Goal: Transaction & Acquisition: Purchase product/service

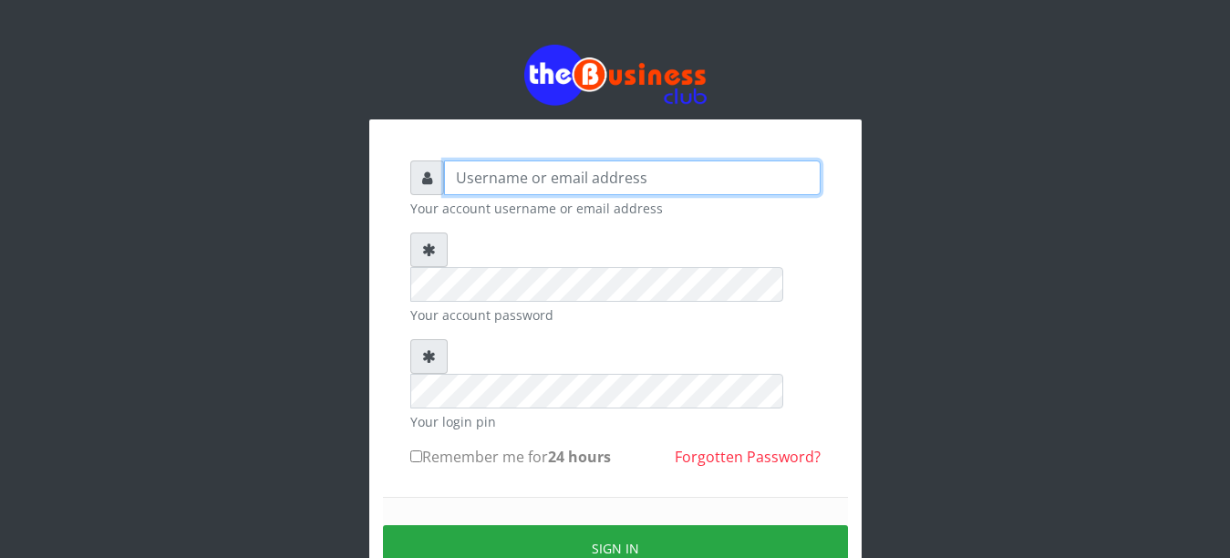
type input "YaronMarcuz"
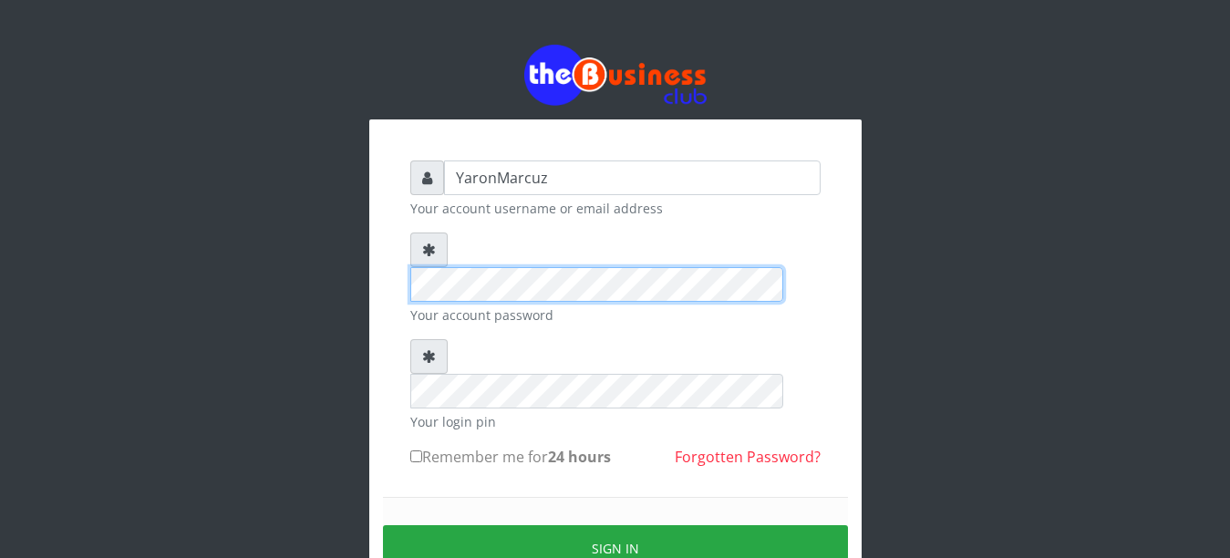
click at [414, 242] on div at bounding box center [615, 266] width 410 height 69
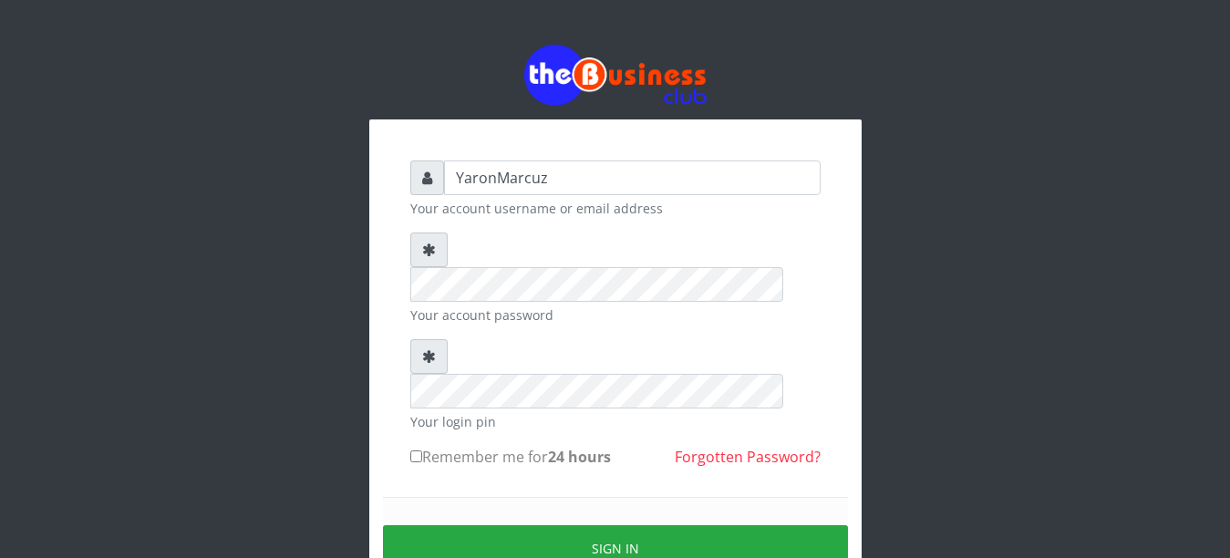
click at [414, 450] on input "Remember me for 24 hours" at bounding box center [416, 456] width 12 height 12
checkbox input "true"
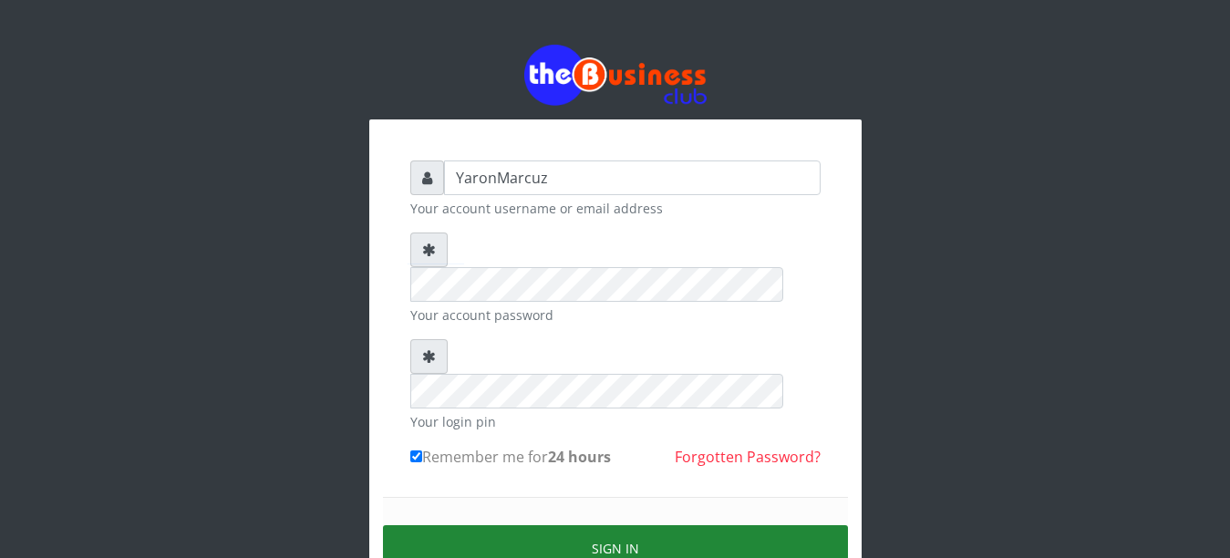
click at [499, 525] on button "Sign in" at bounding box center [615, 548] width 465 height 46
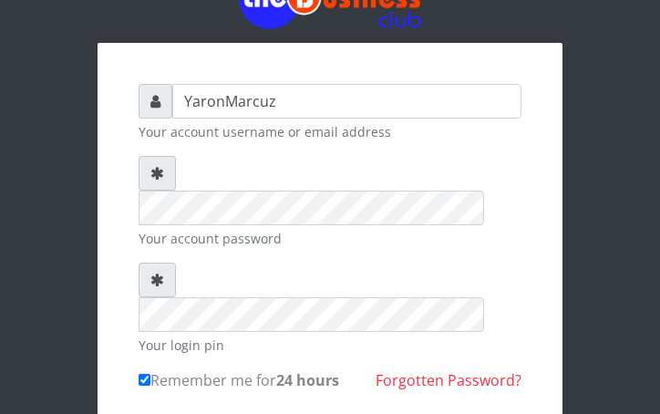
scroll to position [157, 0]
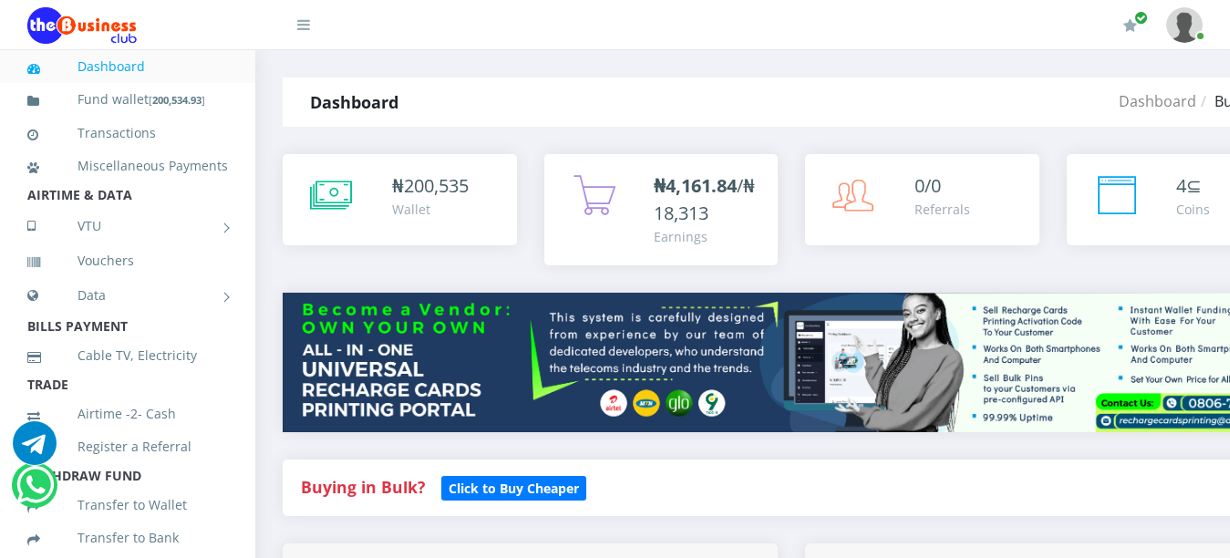
select select "MTN"
select select "193.98-200"
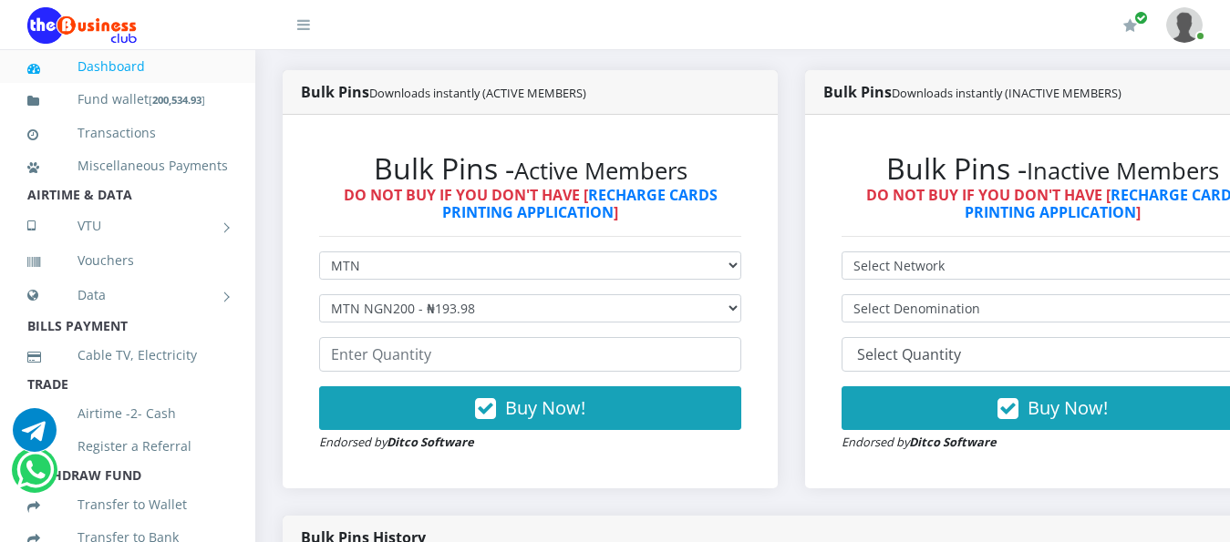
scroll to position [473, 0]
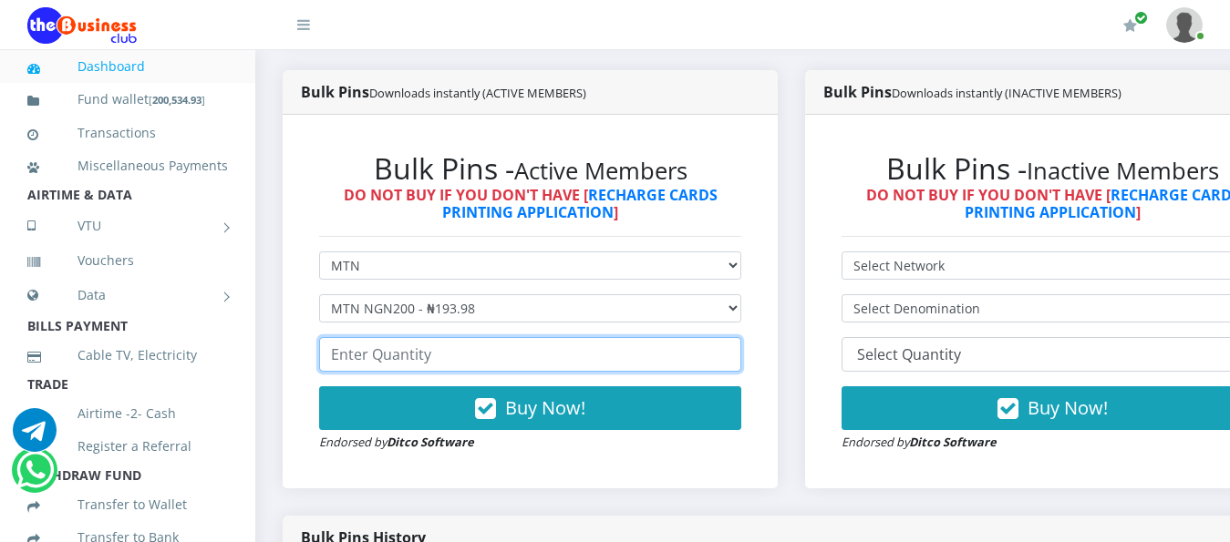
click at [412, 337] on input "number" at bounding box center [530, 354] width 422 height 35
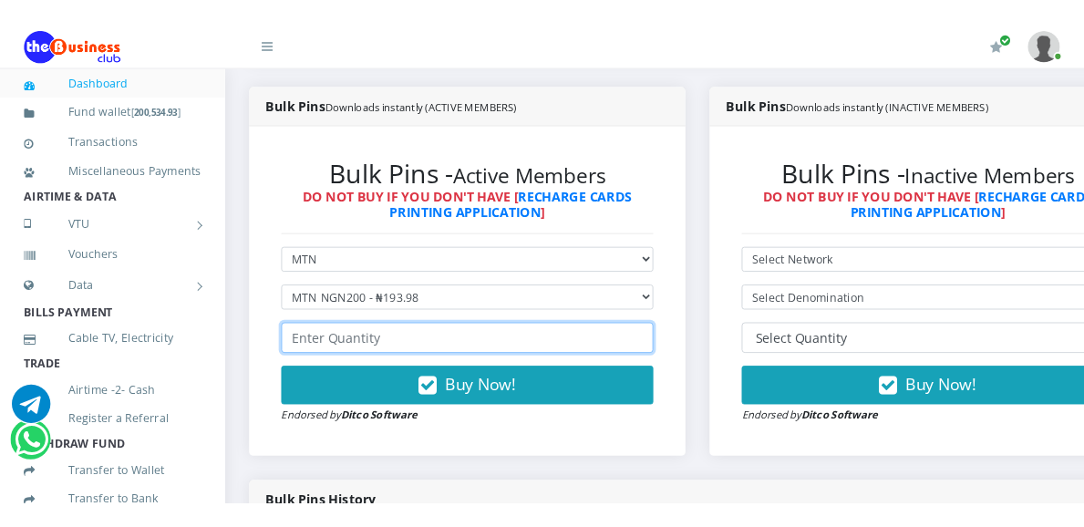
scroll to position [0, 0]
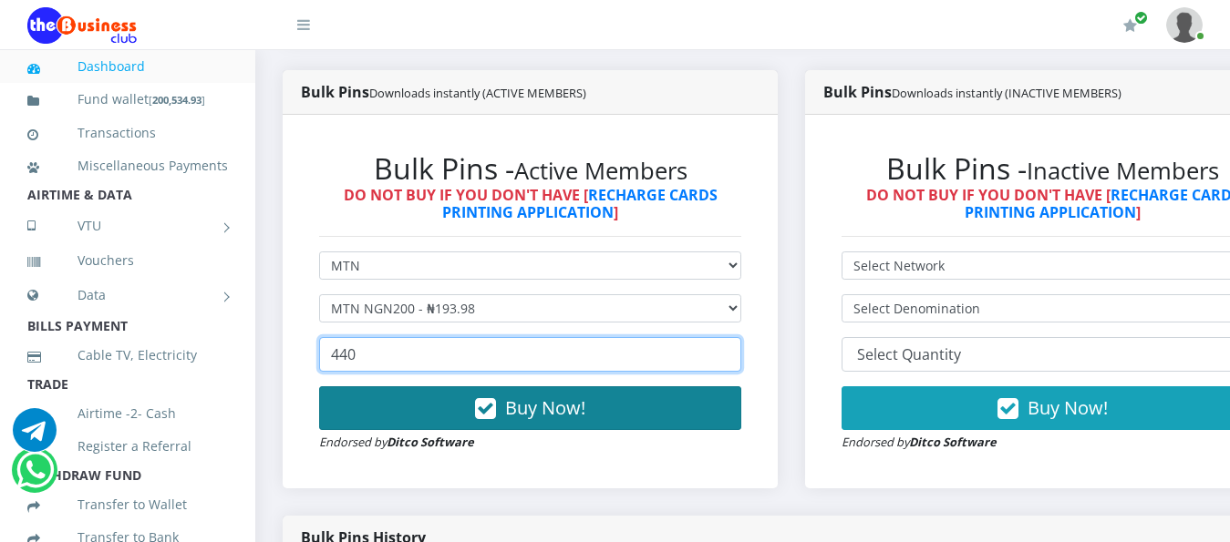
type input "440"
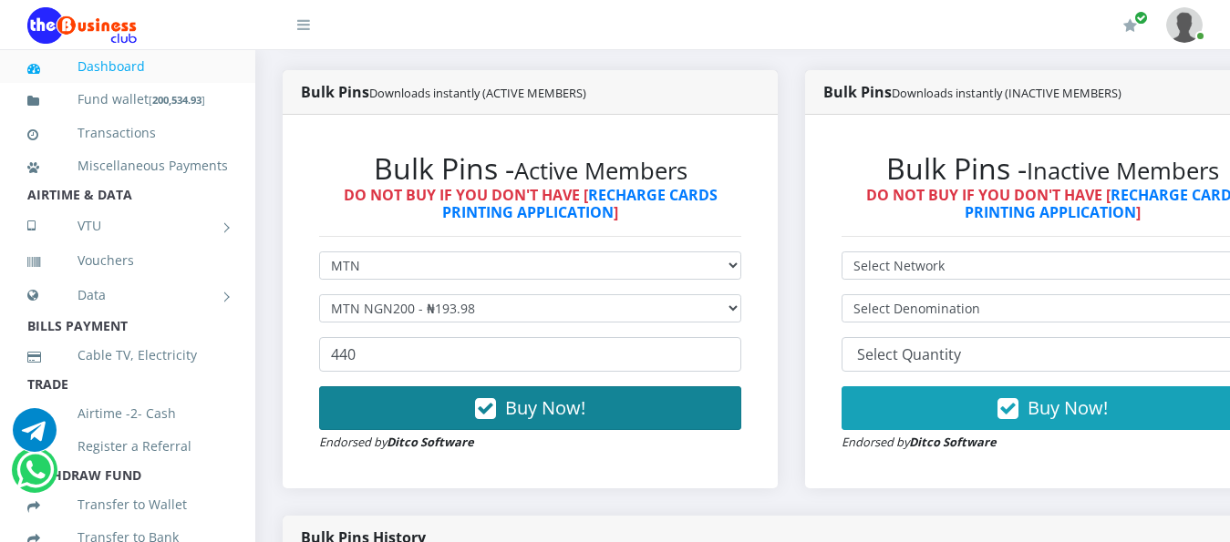
click at [460, 402] on button "Buy Now!" at bounding box center [530, 408] width 422 height 44
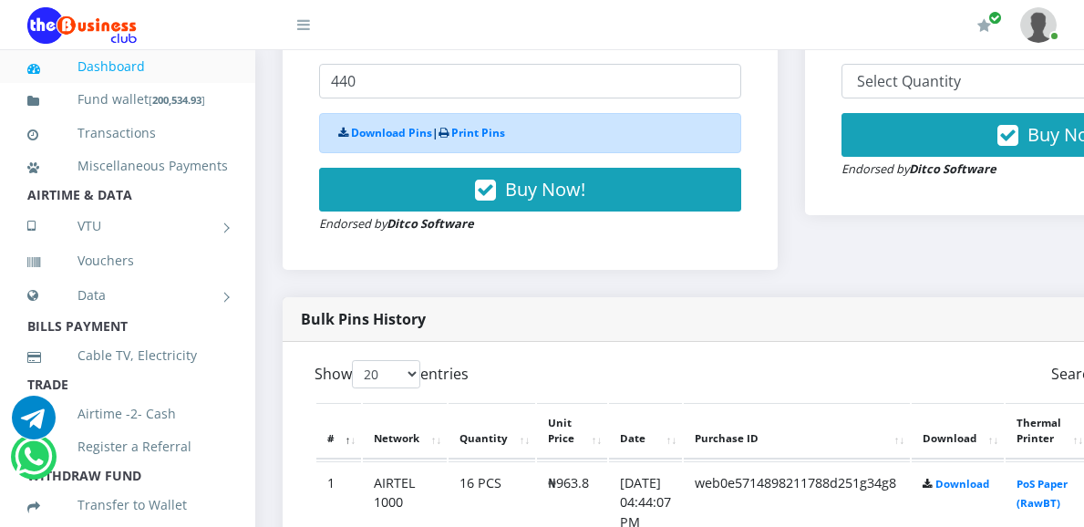
scroll to position [838, 0]
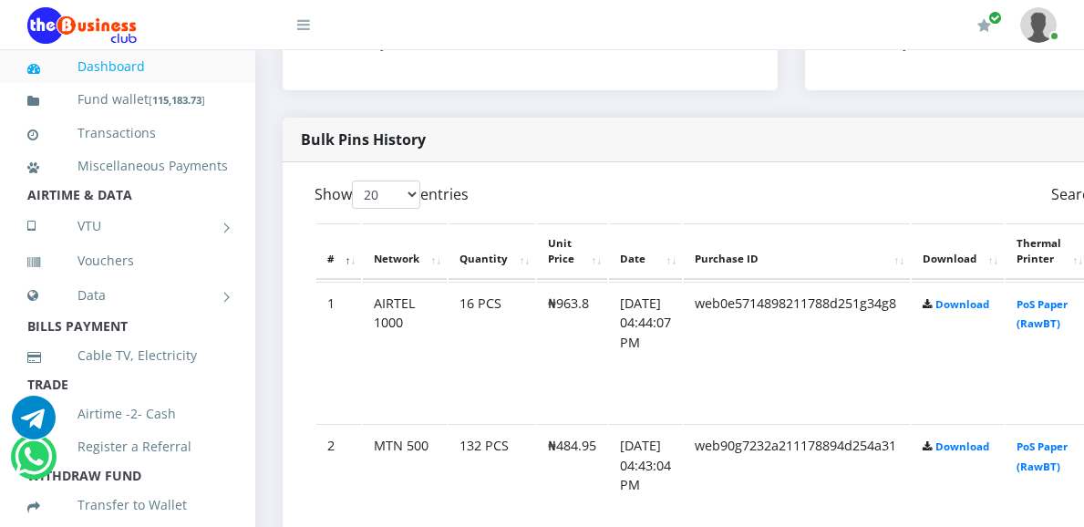
scroll to position [929, 0]
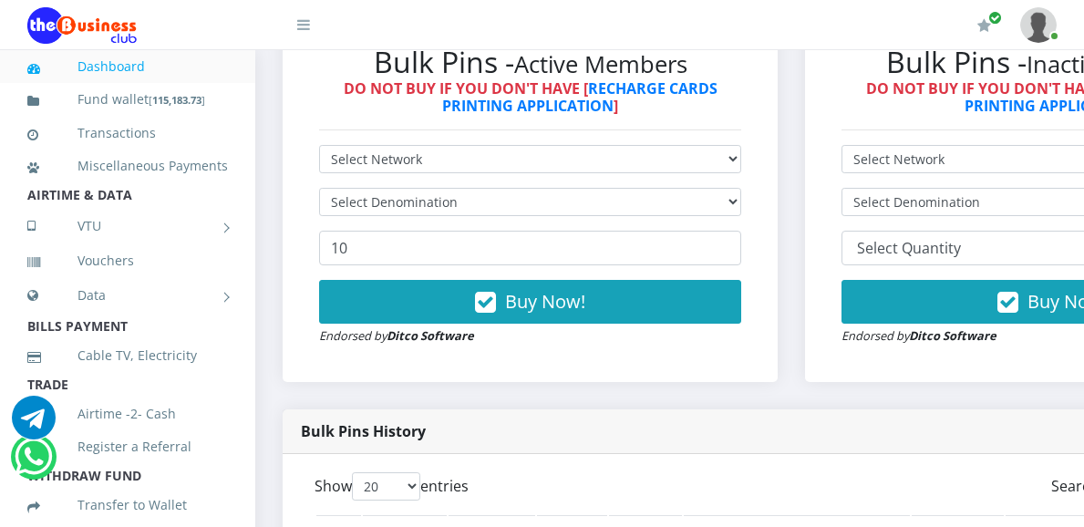
scroll to position [762, 0]
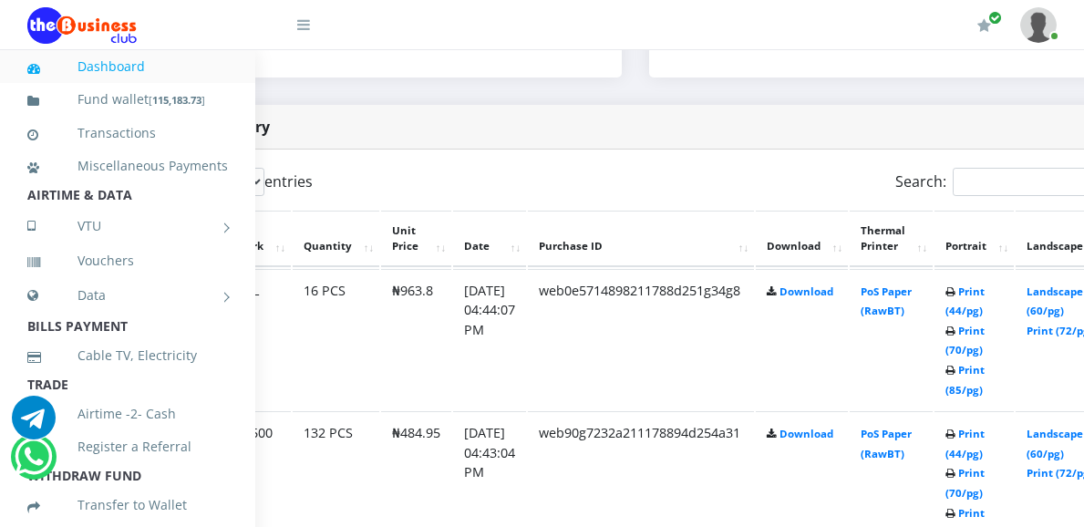
scroll to position [884, 157]
click at [983, 284] on link "Print (44/pg)" at bounding box center [963, 301] width 39 height 34
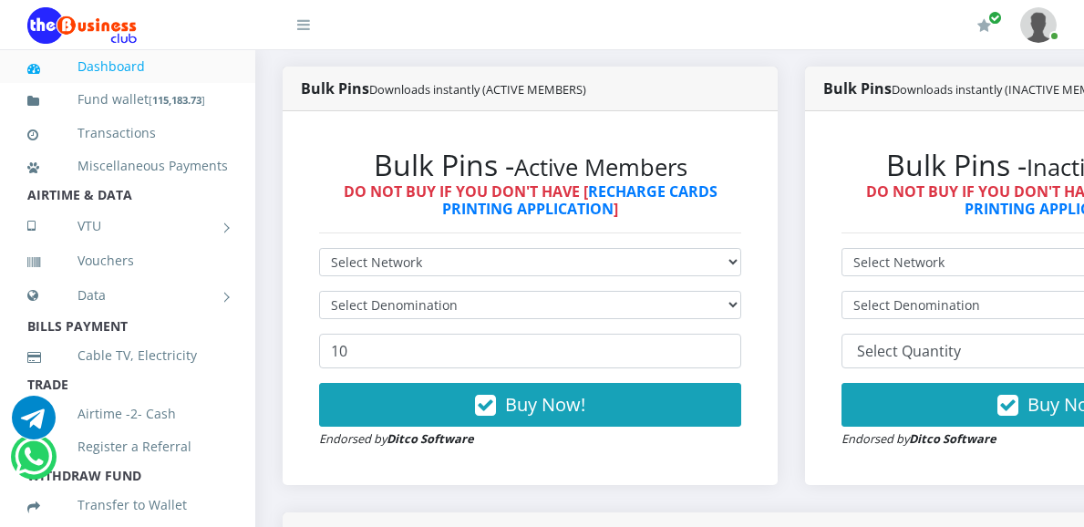
scroll to position [476, 0]
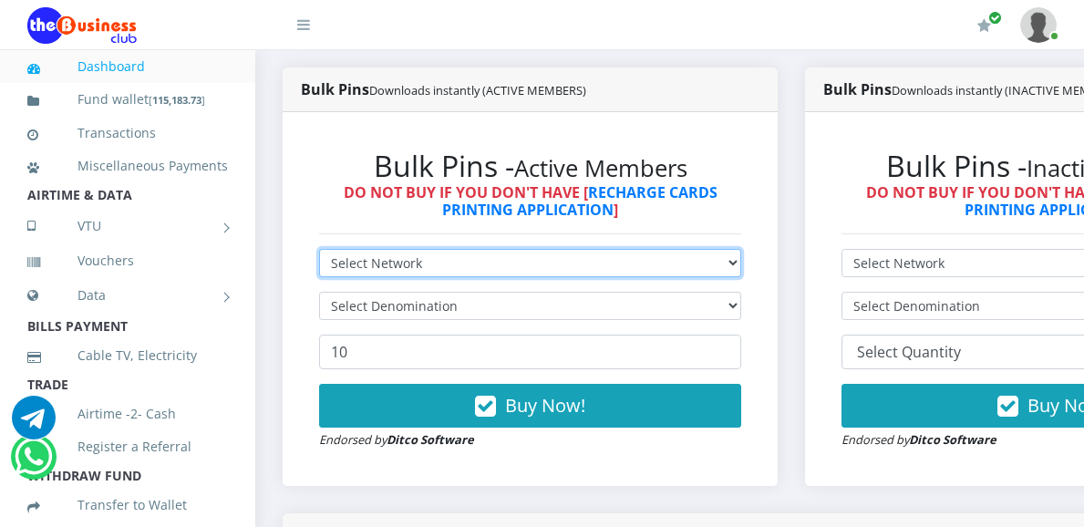
drag, startPoint x: 536, startPoint y: 232, endPoint x: 479, endPoint y: 257, distance: 62.5
click at [536, 249] on select "Select Network MTN Globacom 9Mobile Airtel" at bounding box center [530, 263] width 422 height 28
select select "MTN"
click at [319, 249] on select "Select Network MTN Globacom 9Mobile Airtel" at bounding box center [530, 263] width 422 height 28
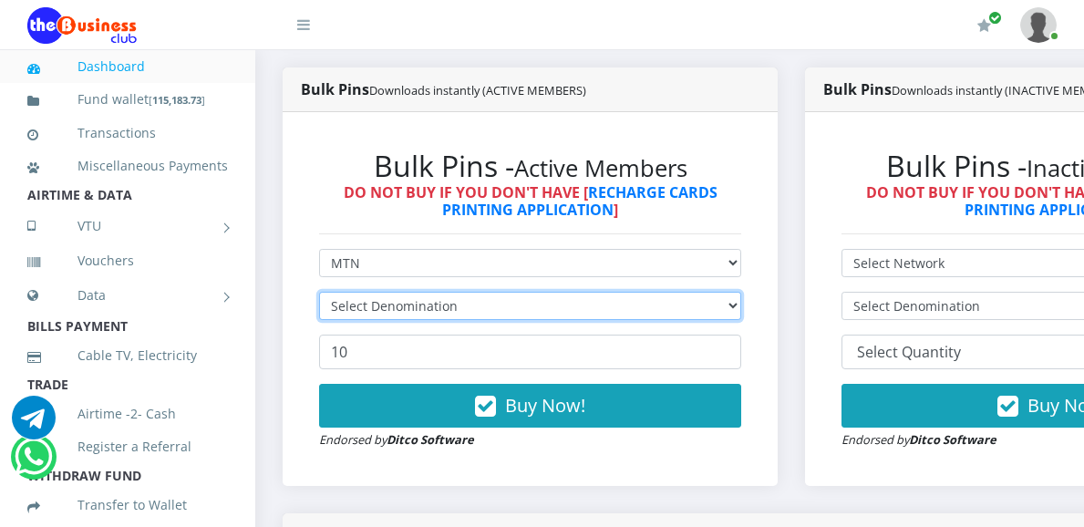
click at [417, 292] on select "Select Denomination" at bounding box center [530, 306] width 422 height 28
click at [434, 300] on select "Select Denomination" at bounding box center [530, 306] width 422 height 28
click at [437, 293] on select "Select Denomination" at bounding box center [530, 306] width 422 height 28
click at [442, 293] on select "Select Denomination MTN NGN100 - ₦96.99 MTN NGN200 - ₦193.98 MTN NGN400 - ₦387.…" at bounding box center [530, 306] width 422 height 28
click at [442, 292] on select "Select Denomination MTN NGN100 - ₦96.99 MTN NGN200 - ₦193.98 MTN NGN400 - ₦387.…" at bounding box center [530, 306] width 422 height 28
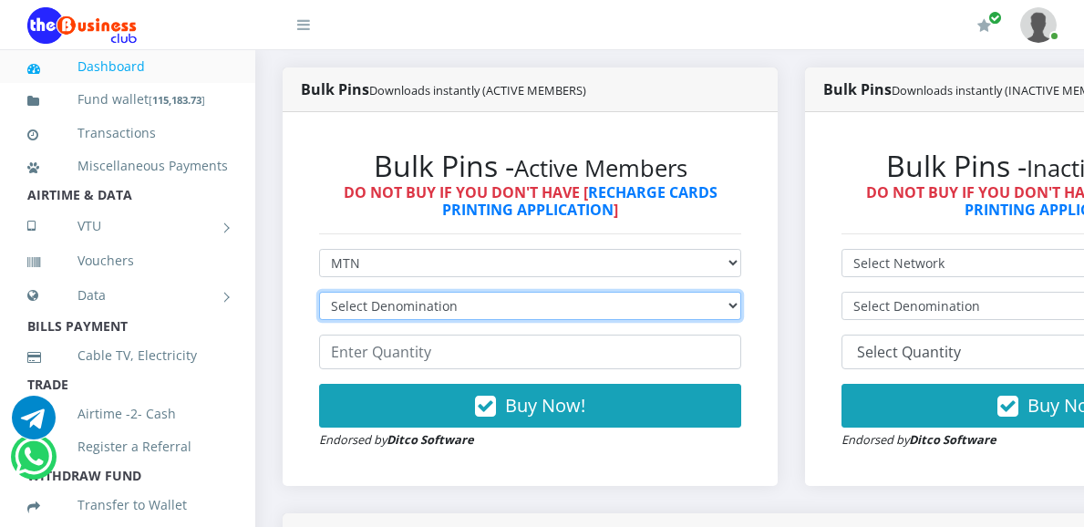
select select "193.98-200"
click at [319, 292] on select "Select Denomination MTN NGN100 - ₦96.99 MTN NGN200 - ₦193.98 MTN NGN400 - ₦387.…" at bounding box center [530, 306] width 422 height 28
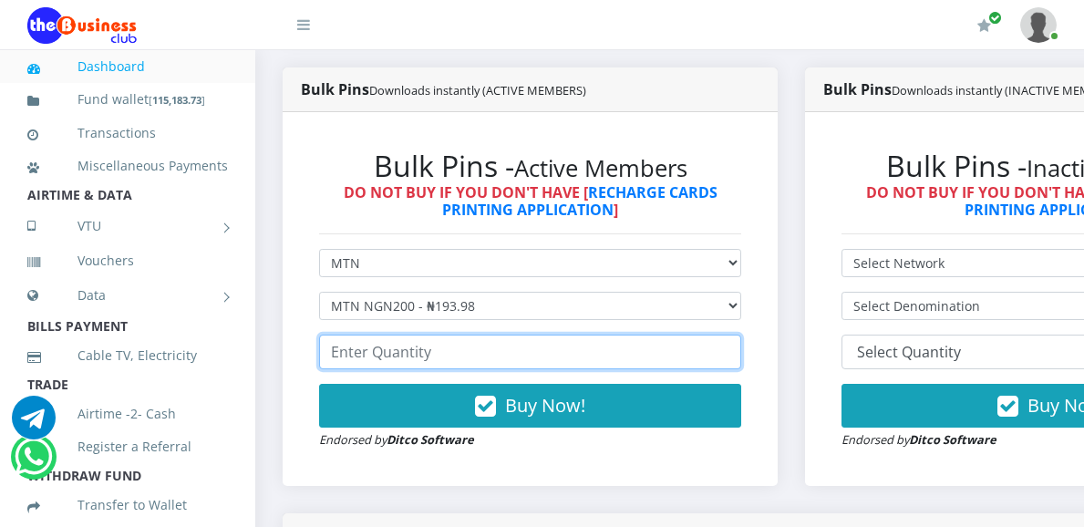
click at [416, 343] on input "number" at bounding box center [530, 352] width 422 height 35
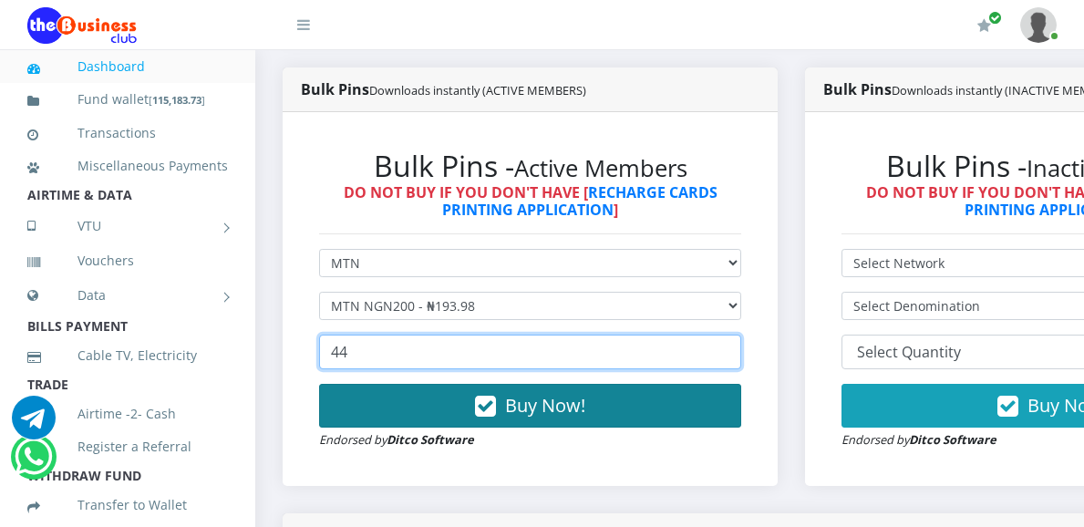
type input "44"
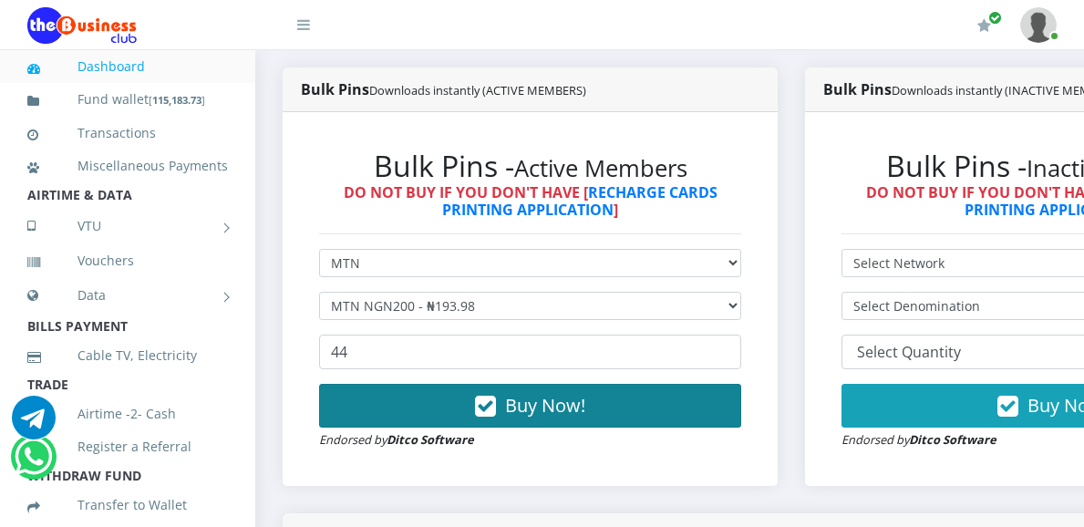
click at [435, 384] on button "Buy Now!" at bounding box center [530, 406] width 422 height 44
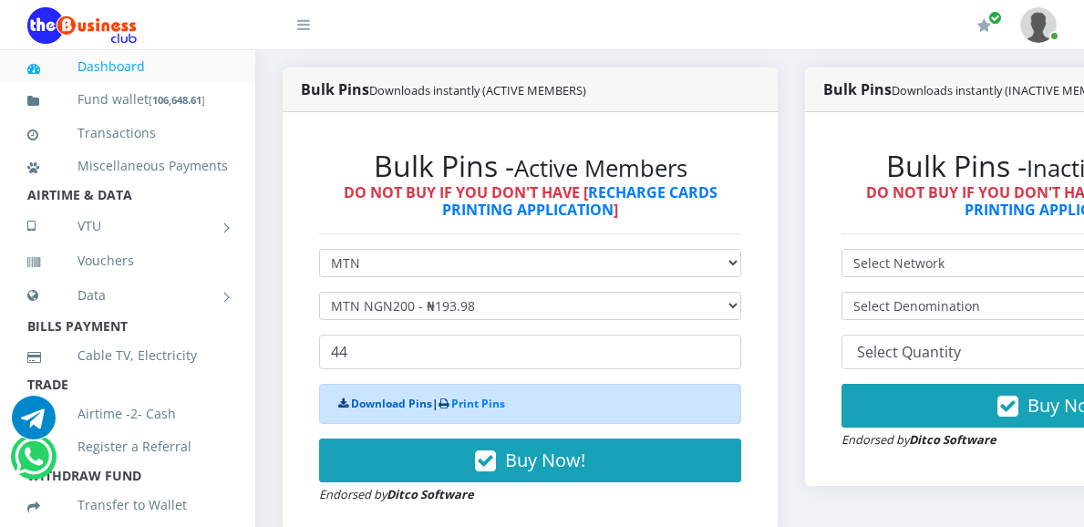
click at [400, 396] on link "Download Pins" at bounding box center [391, 403] width 81 height 15
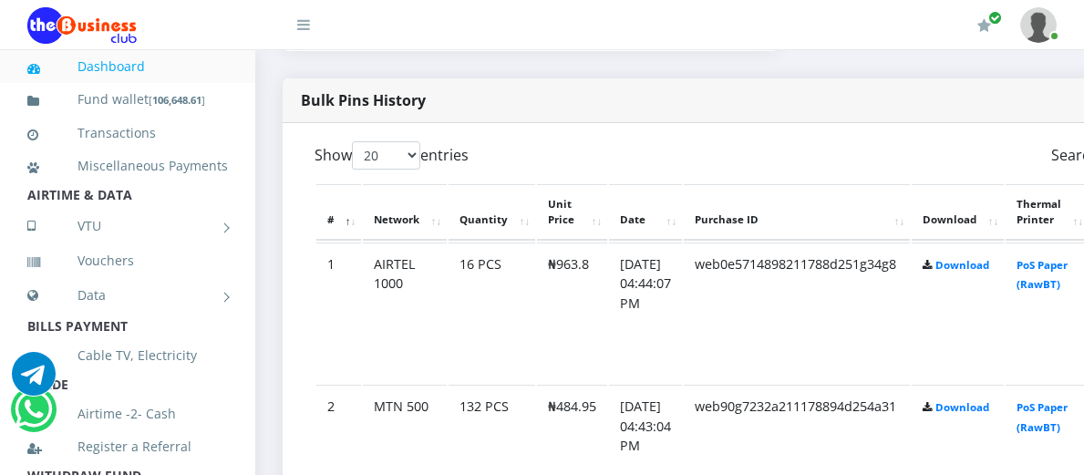
scroll to position [885, 0]
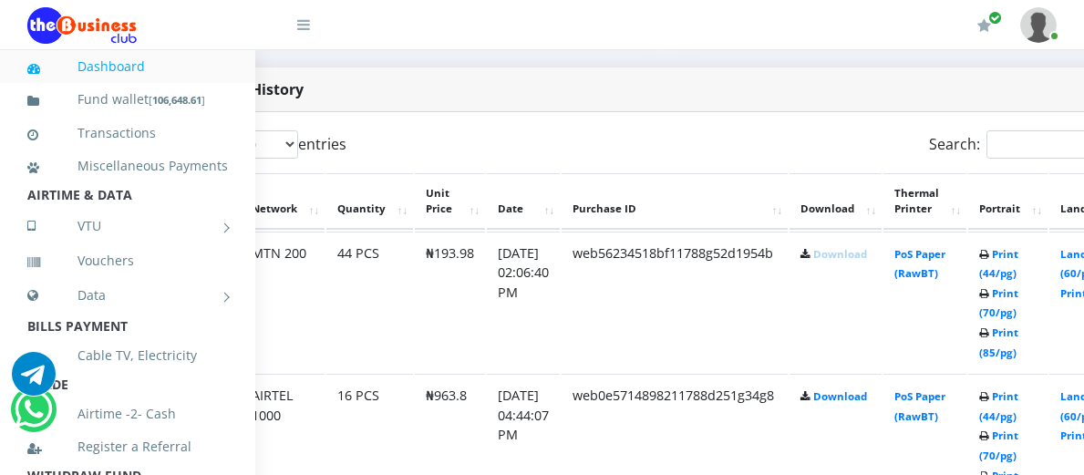
scroll to position [921, 138]
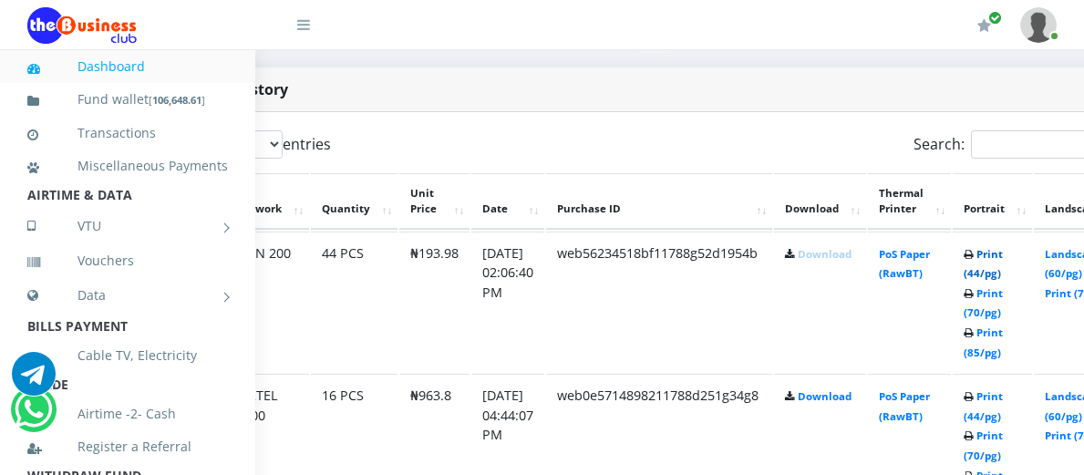
click at [1003, 247] on link "Print (44/pg)" at bounding box center [982, 264] width 39 height 34
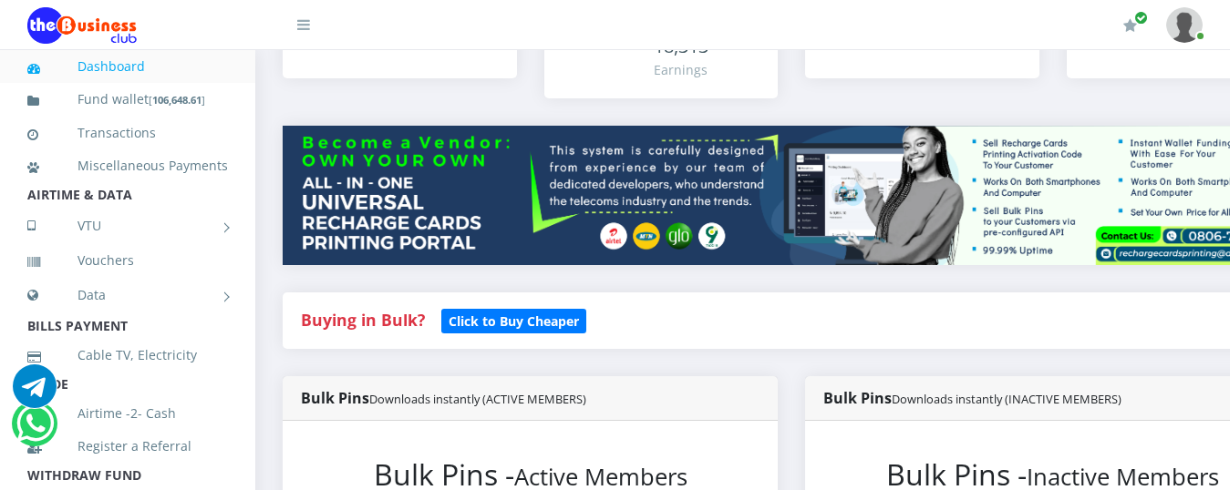
scroll to position [456, 0]
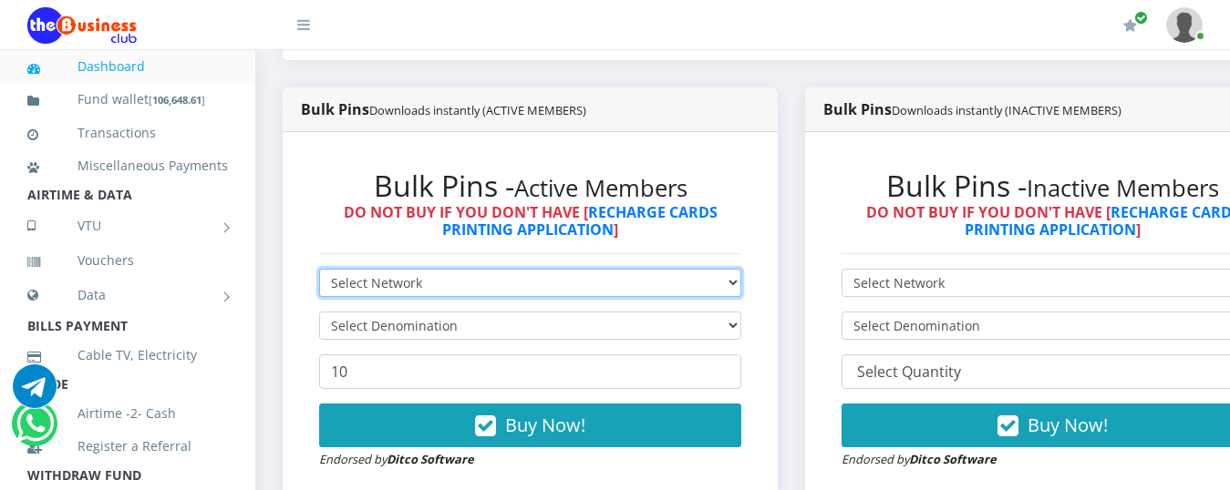
drag, startPoint x: 618, startPoint y: 262, endPoint x: 583, endPoint y: 268, distance: 35.2
click at [618, 269] on select "Select Network MTN Globacom 9Mobile Airtel" at bounding box center [530, 283] width 422 height 28
select select "MTN"
click at [319, 269] on select "Select Network MTN Globacom 9Mobile Airtel" at bounding box center [530, 283] width 422 height 28
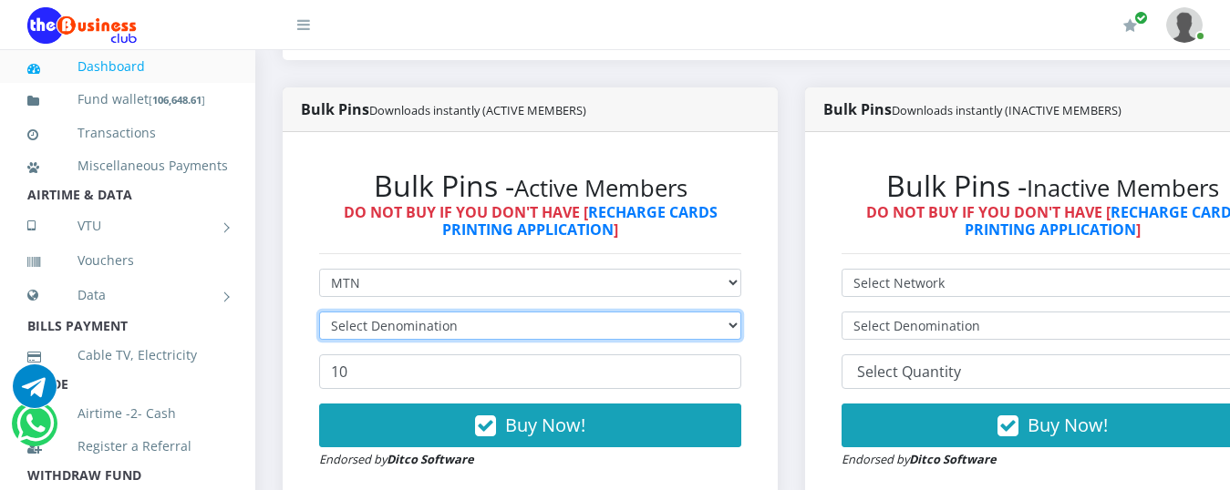
click at [480, 312] on select "Select Denomination" at bounding box center [530, 326] width 422 height 28
click at [478, 312] on select "Select Denomination" at bounding box center [530, 326] width 422 height 28
click at [741, 312] on select "Select Denomination" at bounding box center [530, 326] width 422 height 28
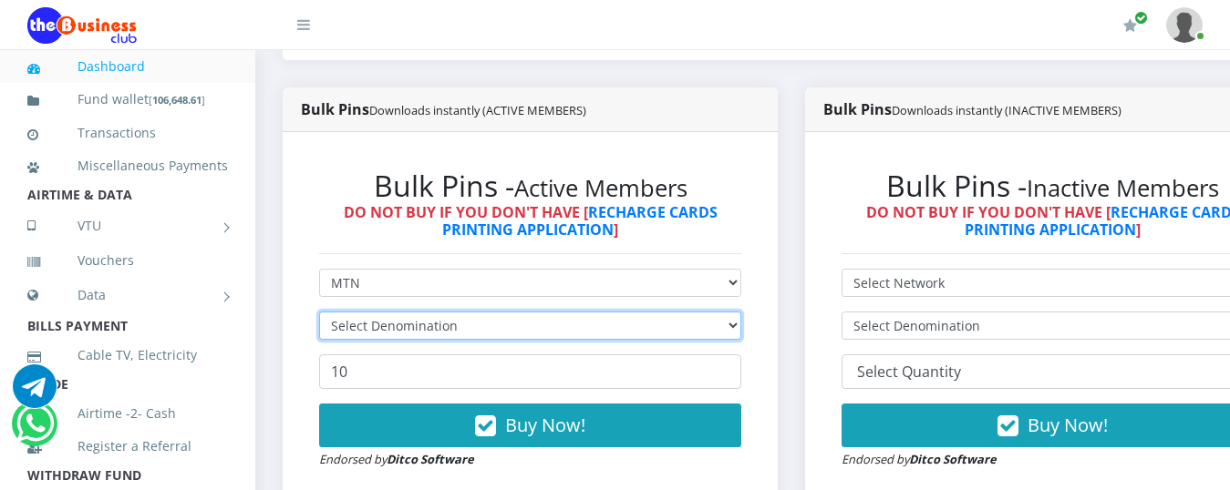
click at [741, 312] on select "Select Denomination" at bounding box center [530, 326] width 422 height 28
click at [741, 312] on select "Select Denomination MTN NGN100 - ₦96.99 MTN NGN200 - ₦193.98 MTN NGN400 - ₦387.…" at bounding box center [530, 326] width 422 height 28
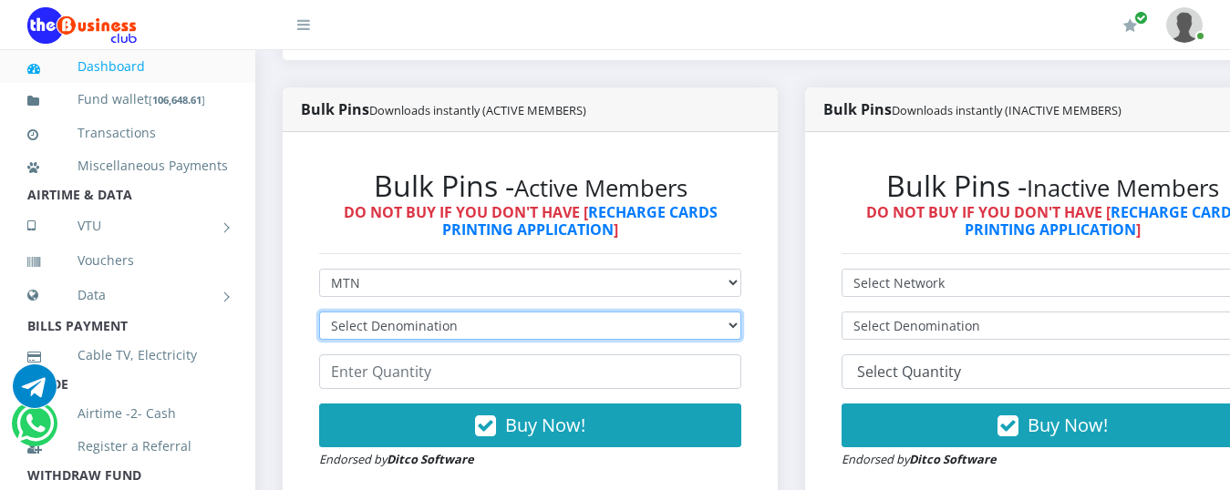
click at [741, 312] on select "Select Denomination MTN NGN100 - ₦96.99 MTN NGN200 - ₦193.98 MTN NGN400 - ₦387.…" at bounding box center [530, 326] width 422 height 28
select select "96.99-100"
click at [319, 312] on select "Select Denomination MTN NGN100 - ₦96.99 MTN NGN200 - ₦193.98 MTN NGN400 - ₦387.…" at bounding box center [530, 326] width 422 height 28
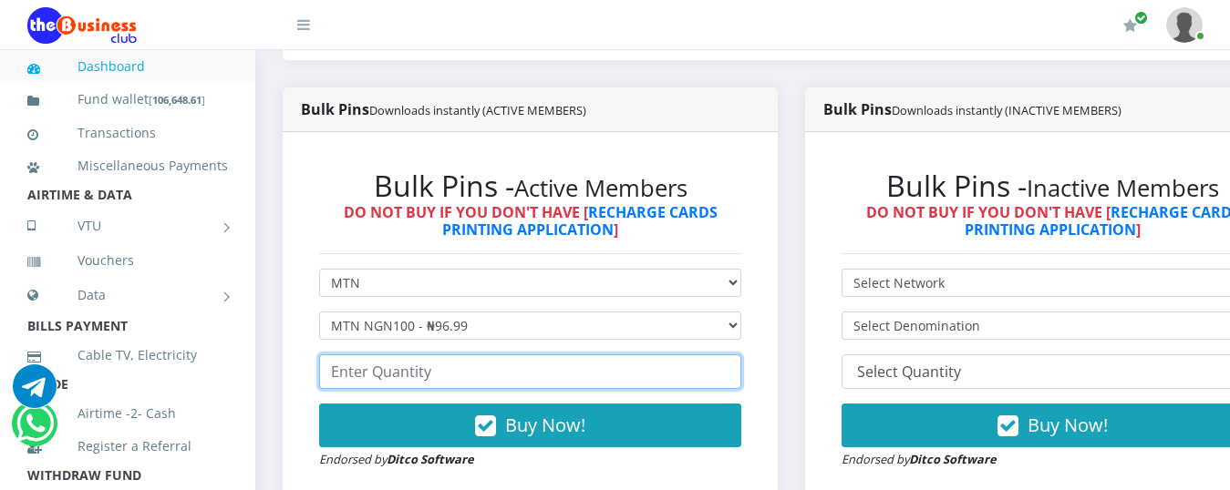
click at [483, 355] on input "number" at bounding box center [530, 372] width 422 height 35
click at [406, 372] on input "number" at bounding box center [530, 372] width 422 height 35
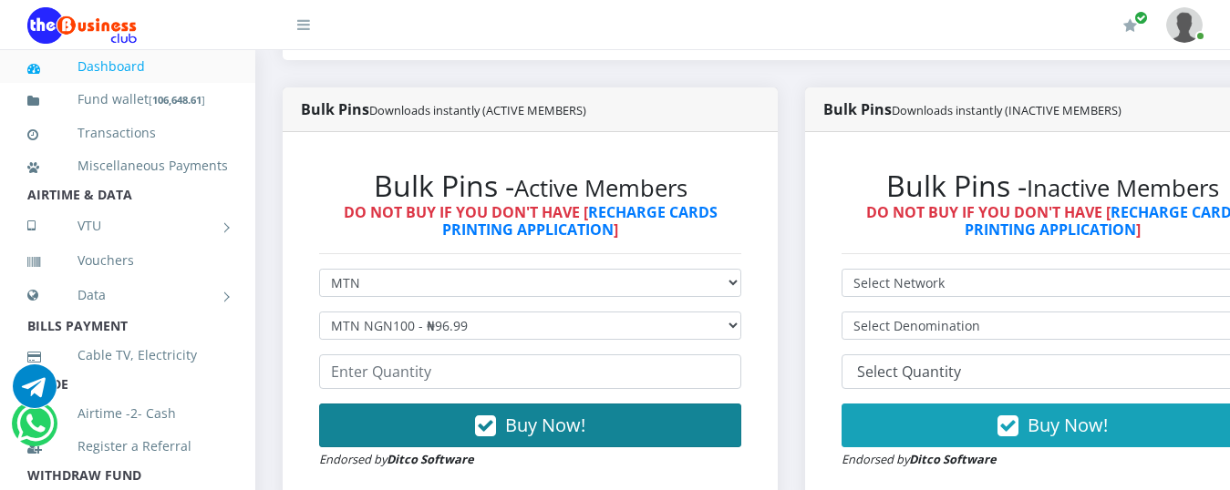
click at [508, 405] on button "Buy Now!" at bounding box center [530, 426] width 422 height 44
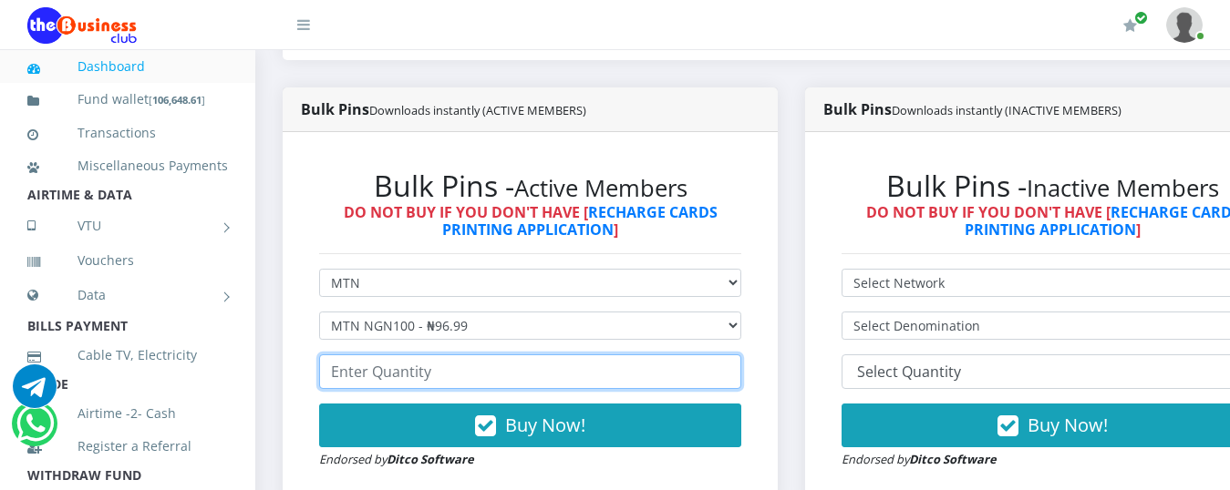
click at [375, 356] on input "number" at bounding box center [530, 372] width 422 height 35
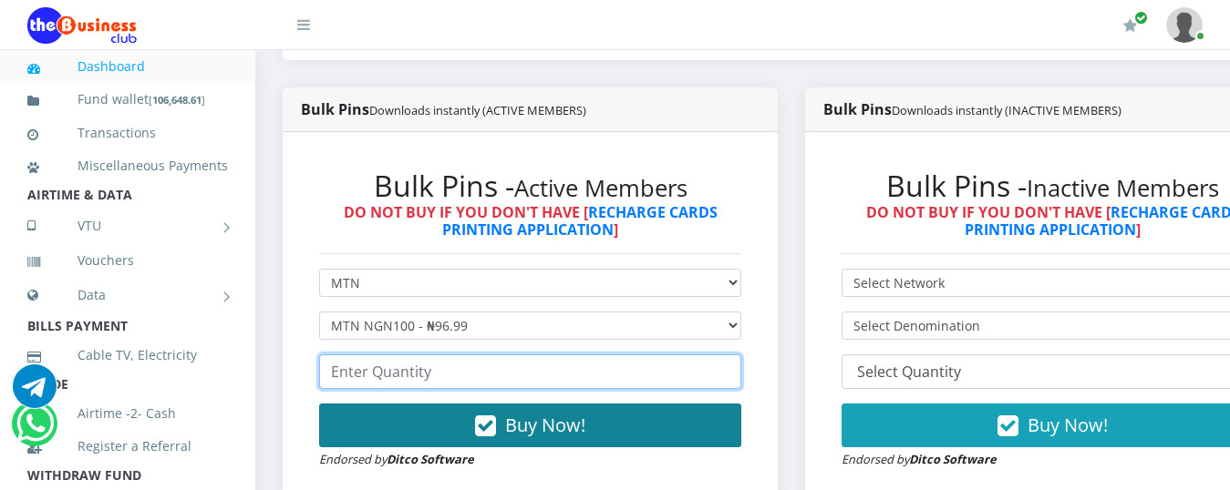
type input "1"
type input "220"
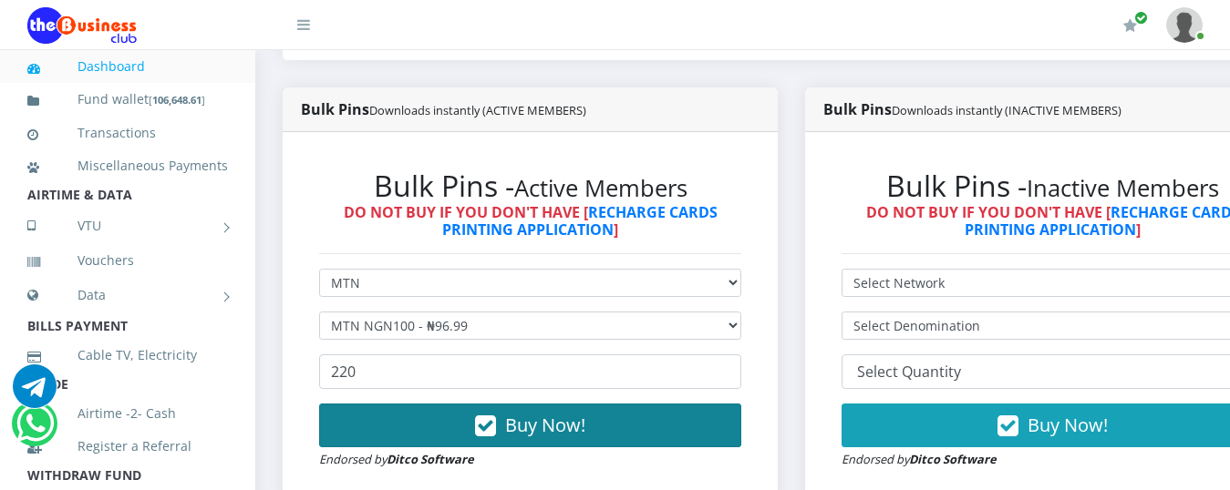
click at [491, 417] on icon "button" at bounding box center [485, 426] width 21 height 18
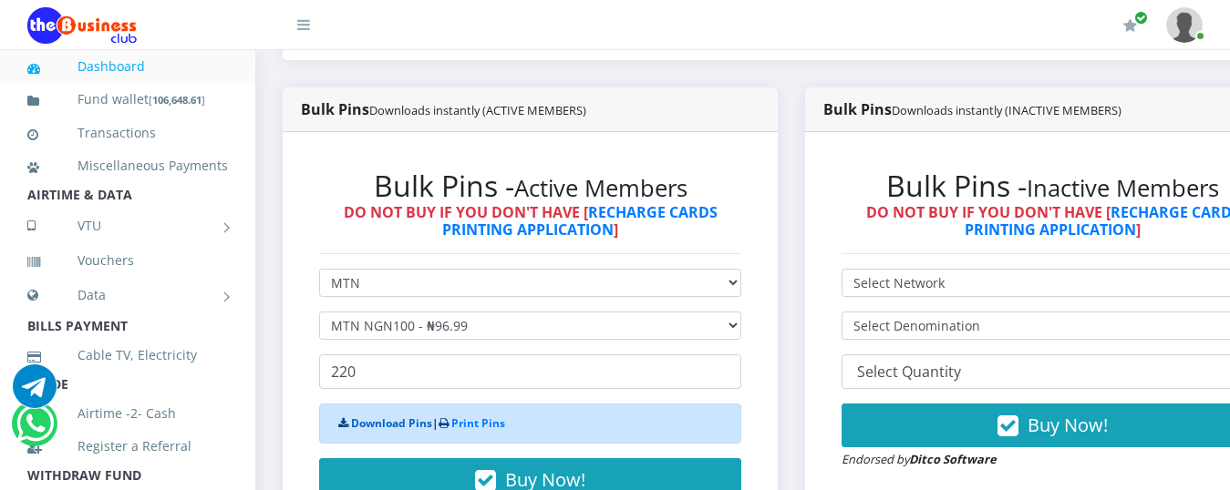
click at [381, 416] on link "Download Pins" at bounding box center [391, 423] width 81 height 15
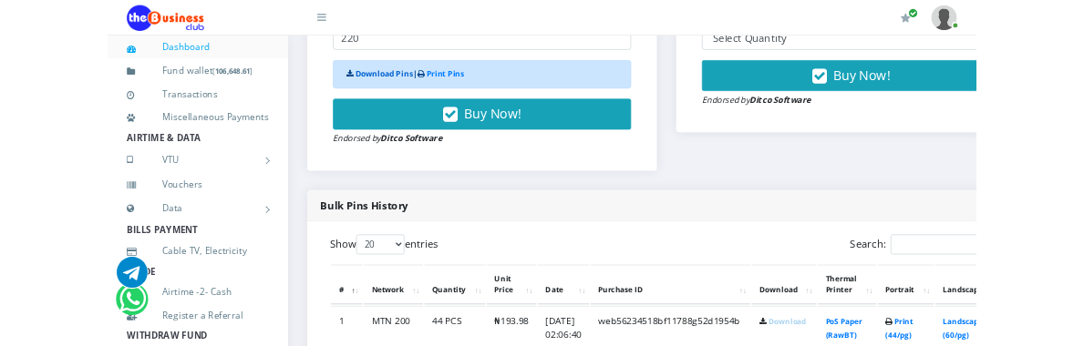
scroll to position [1003, 0]
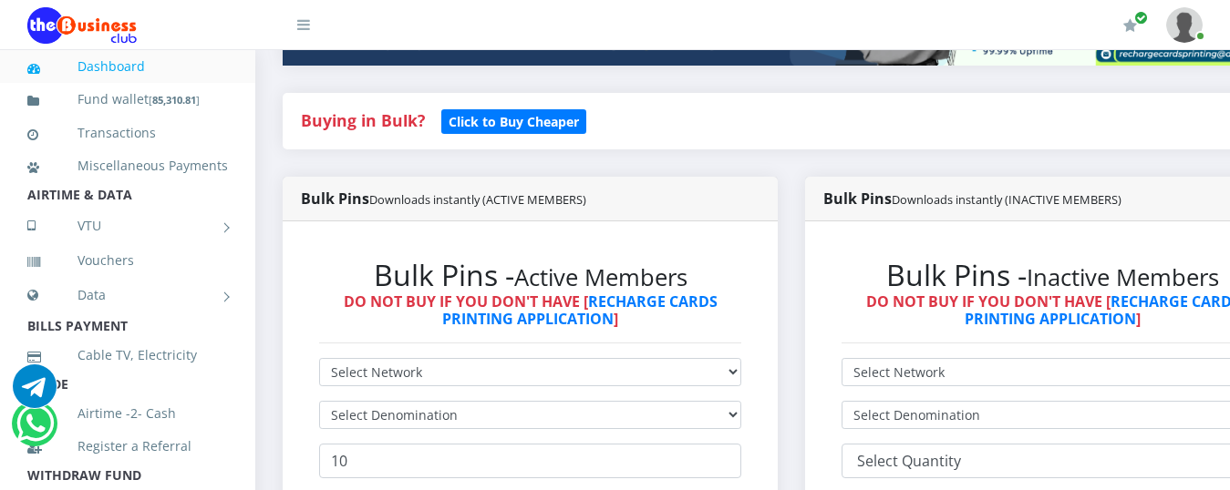
scroll to position [456, 0]
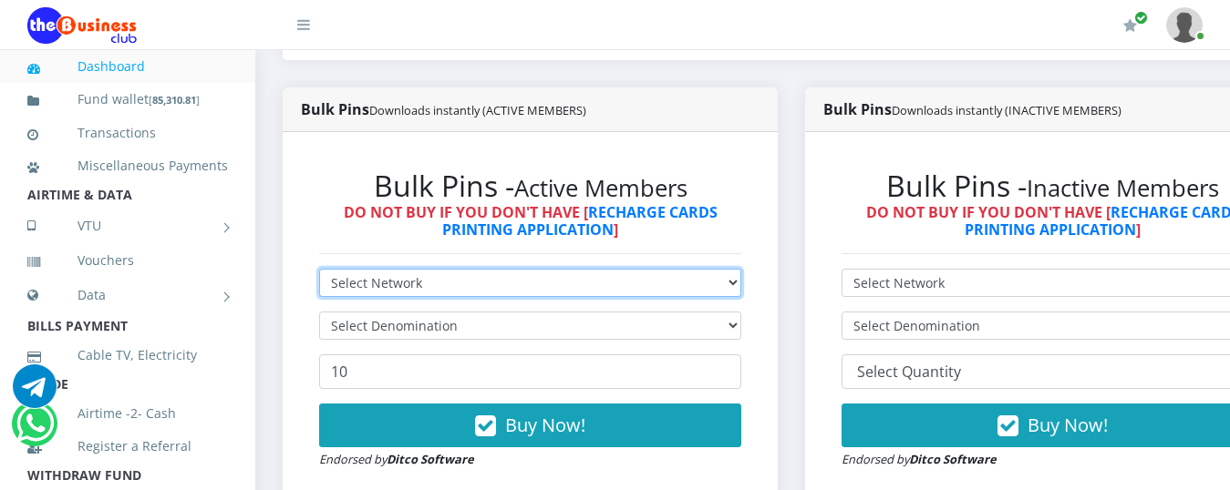
click at [443, 269] on select "Select Network MTN Globacom 9Mobile Airtel" at bounding box center [530, 283] width 422 height 28
select select "MTN"
click at [319, 269] on select "Select Network MTN Globacom 9Mobile Airtel" at bounding box center [530, 283] width 422 height 28
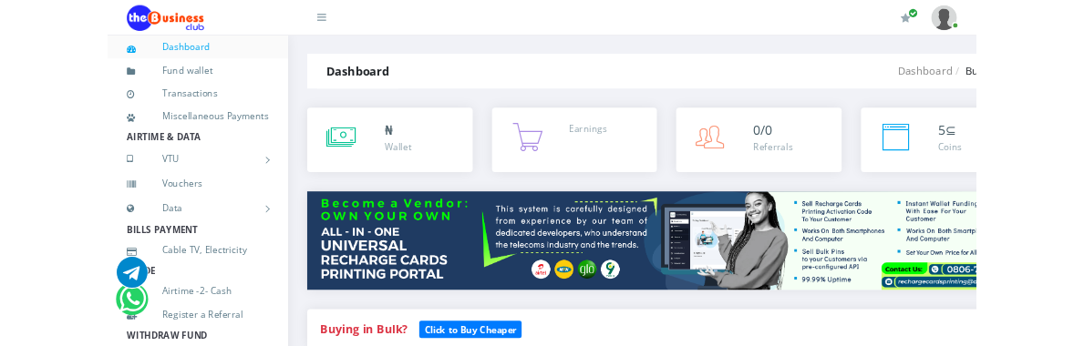
scroll to position [0, 0]
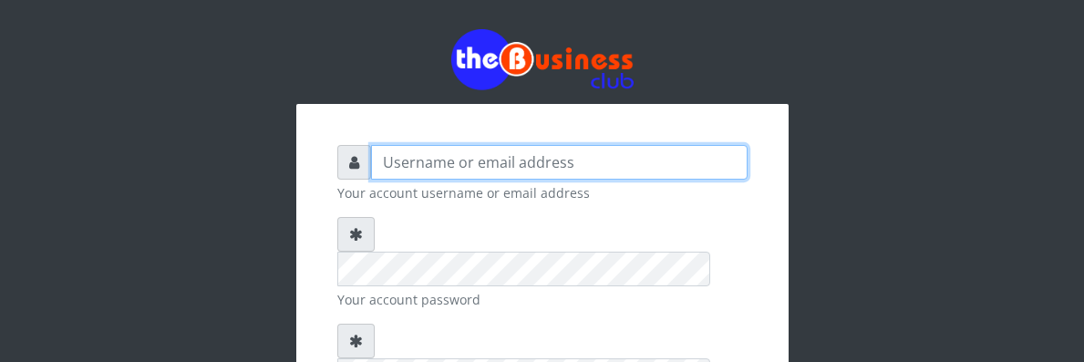
type input "YaronMarcuz"
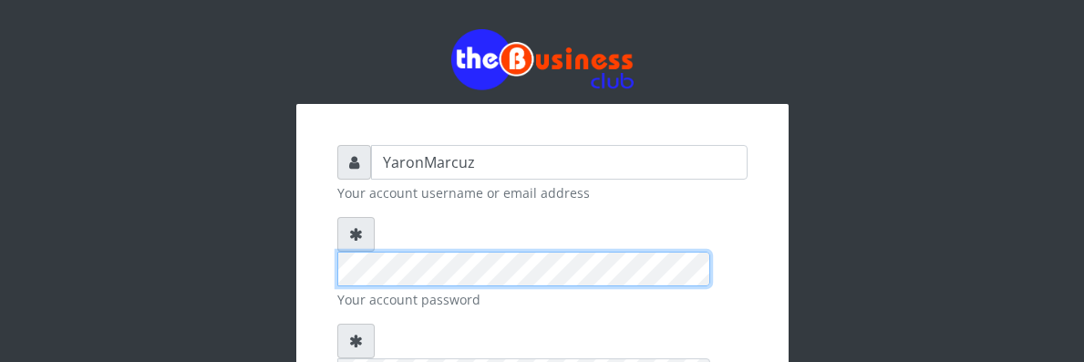
click at [171, 227] on div "YaronMarcuz Your account username or email address Your account password Your l…" at bounding box center [542, 344] width 875 height 689
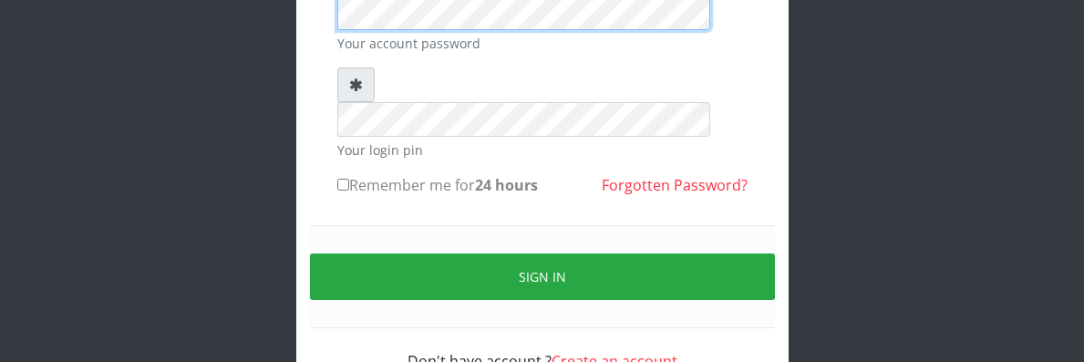
scroll to position [258, 0]
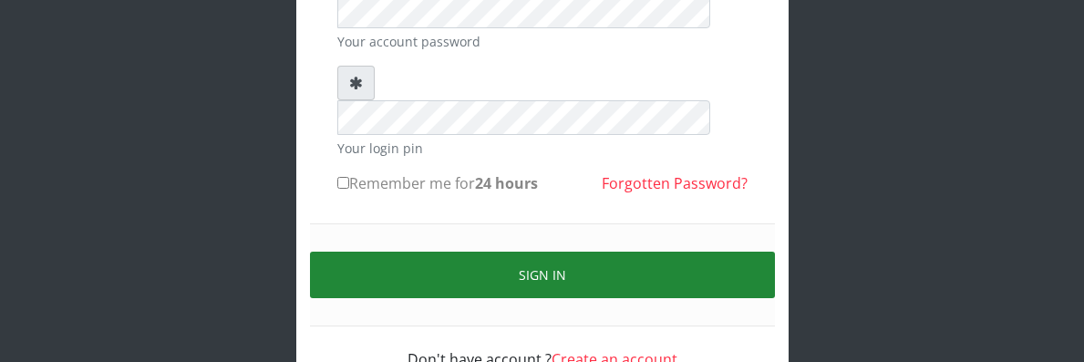
click at [445, 252] on button "Sign in" at bounding box center [542, 275] width 465 height 46
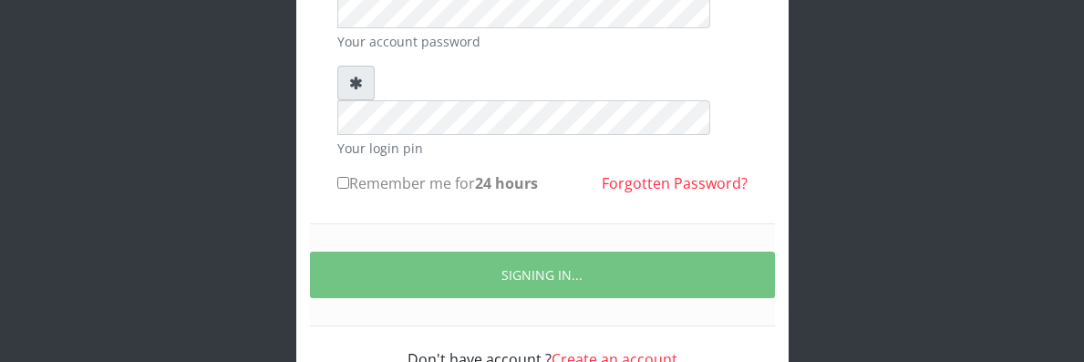
click at [337, 177] on input "Remember me for 24 hours" at bounding box center [343, 183] width 12 height 12
checkbox input "true"
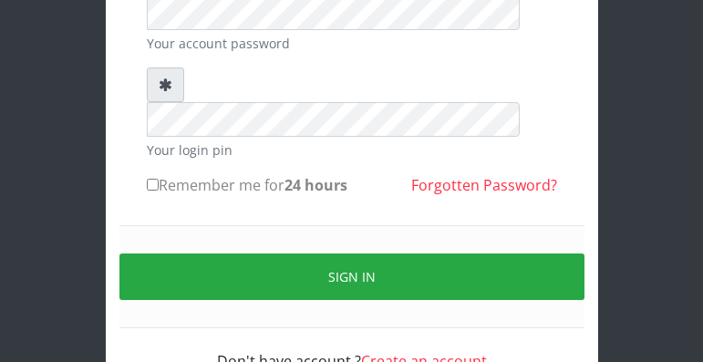
scroll to position [258, 0]
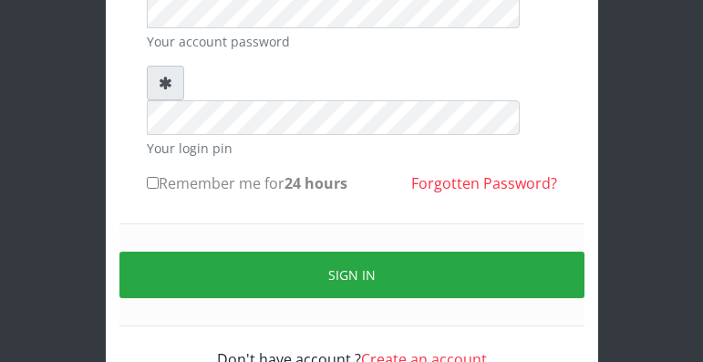
click at [159, 172] on label "Remember me for 24 hours" at bounding box center [247, 183] width 201 height 22
click at [159, 177] on input "Remember me for 24 hours" at bounding box center [153, 183] width 12 height 12
checkbox input "true"
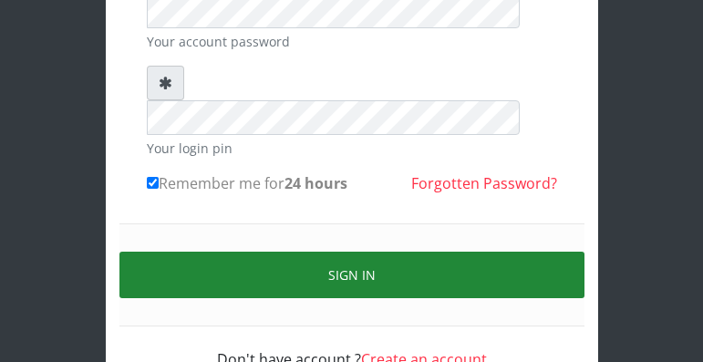
click at [218, 252] on button "Sign in" at bounding box center [351, 275] width 465 height 46
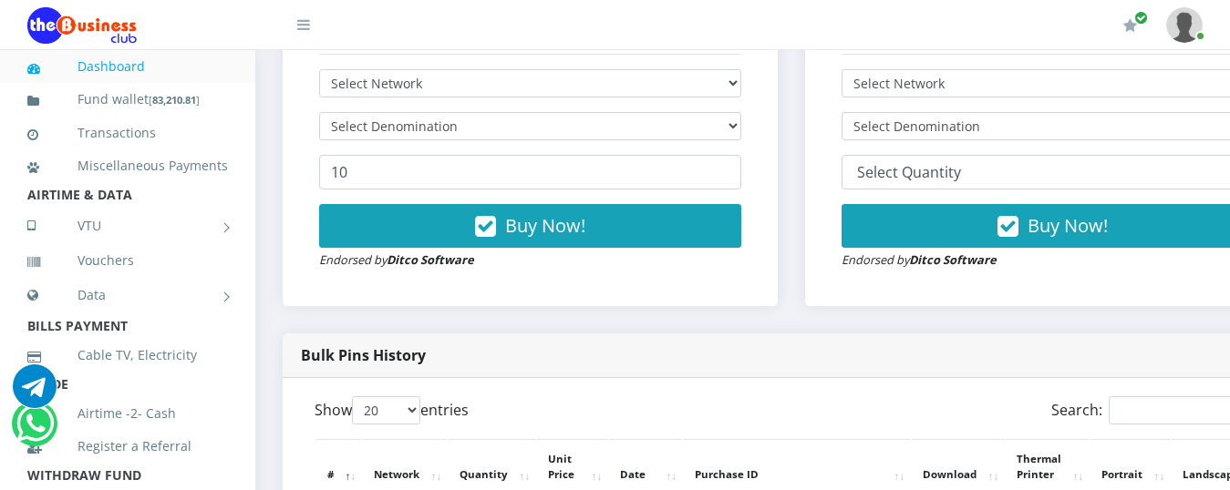
scroll to position [655, 0]
select select "MTN"
click at [319, 69] on select "Select Network MTN Globacom 9Mobile Airtel" at bounding box center [530, 83] width 422 height 28
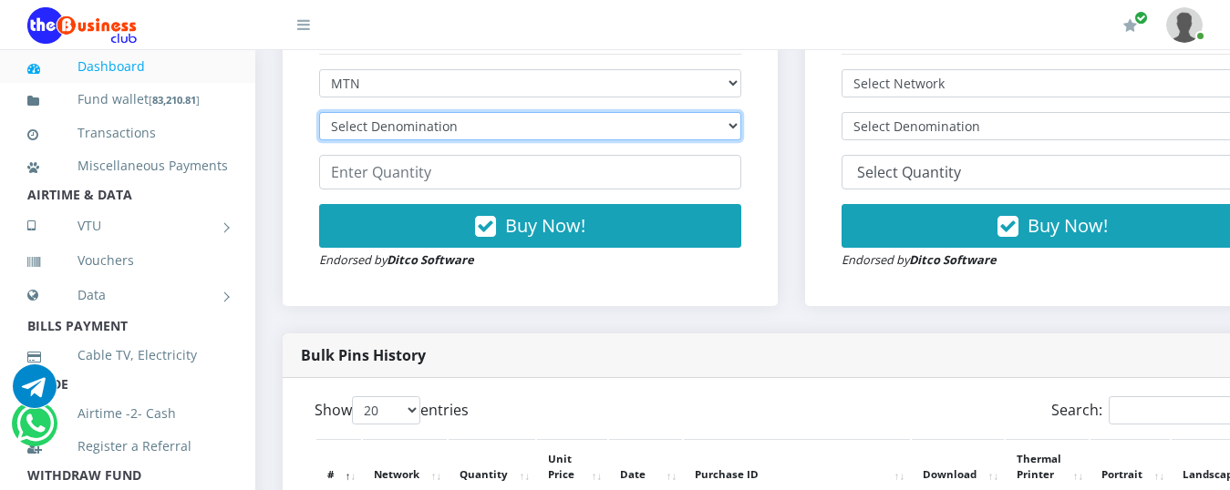
drag, startPoint x: 738, startPoint y: 104, endPoint x: 693, endPoint y: 106, distance: 45.6
click at [738, 112] on select "Select Denomination MTN NGN100 - ₦96.99 MTN NGN200 - ₦193.98 MTN NGN400 - ₦387.…" at bounding box center [530, 126] width 422 height 28
select select "193.98-200"
click at [319, 112] on select "Select Denomination MTN NGN100 - ₦96.99 MTN NGN200 - ₦193.98 MTN NGN400 - ₦387.…" at bounding box center [530, 126] width 422 height 28
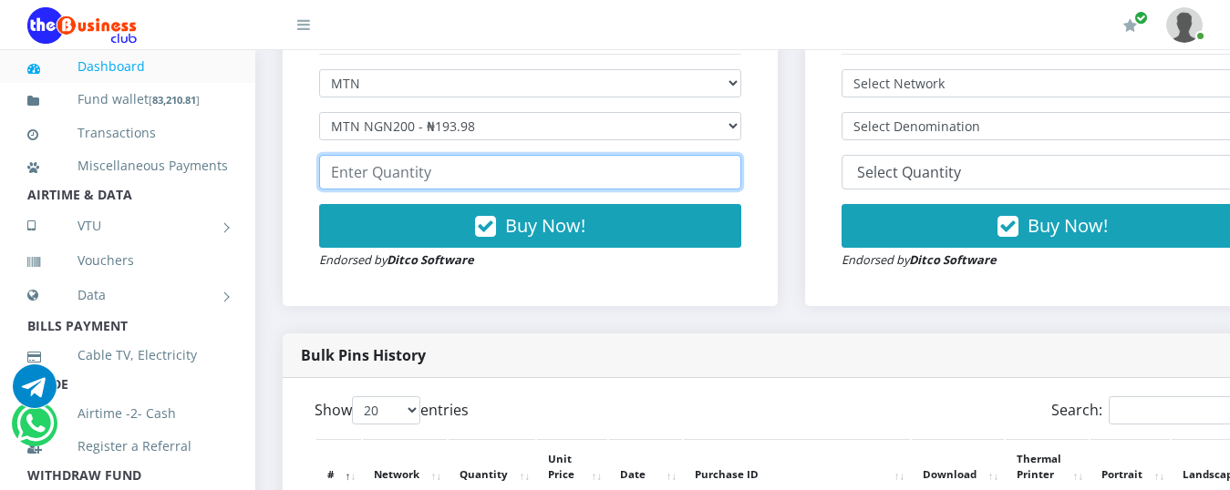
click at [446, 156] on input "number" at bounding box center [530, 172] width 422 height 35
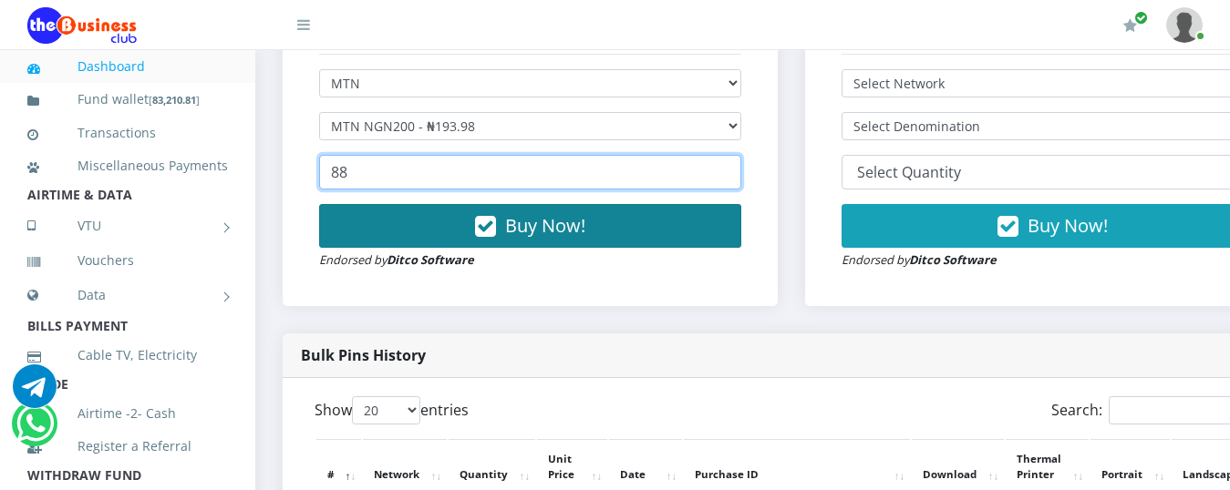
type input "88"
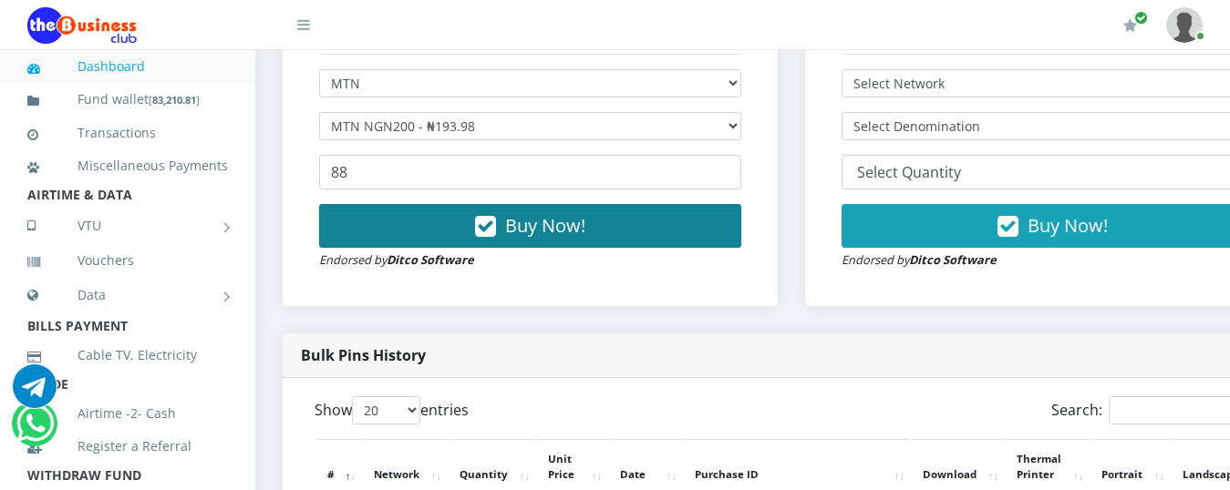
click at [526, 213] on span "Buy Now!" at bounding box center [545, 225] width 80 height 25
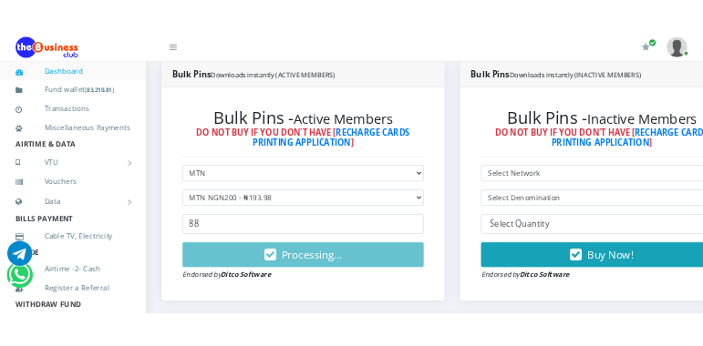
scroll to position [473, 0]
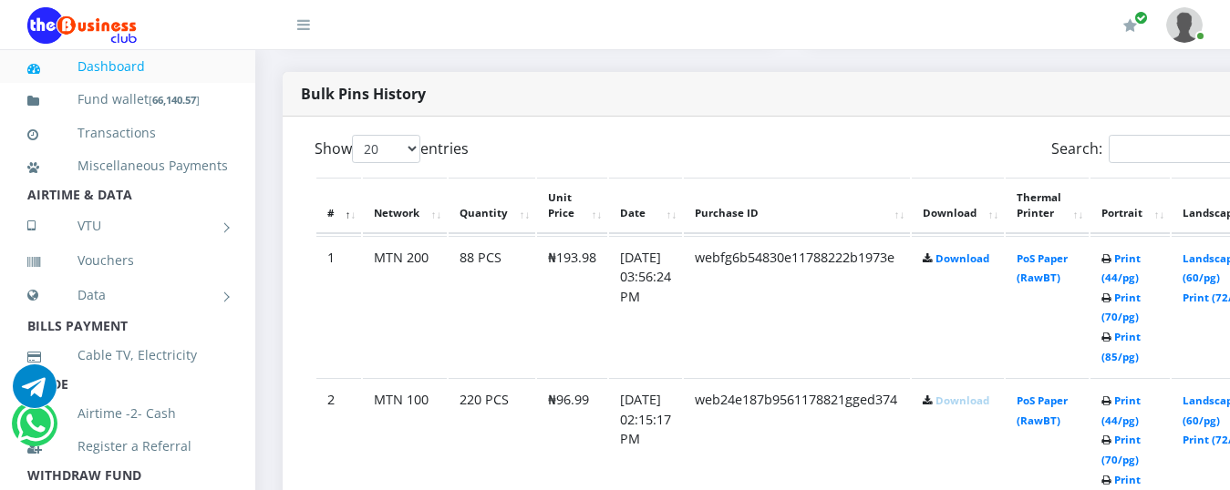
scroll to position [929, 0]
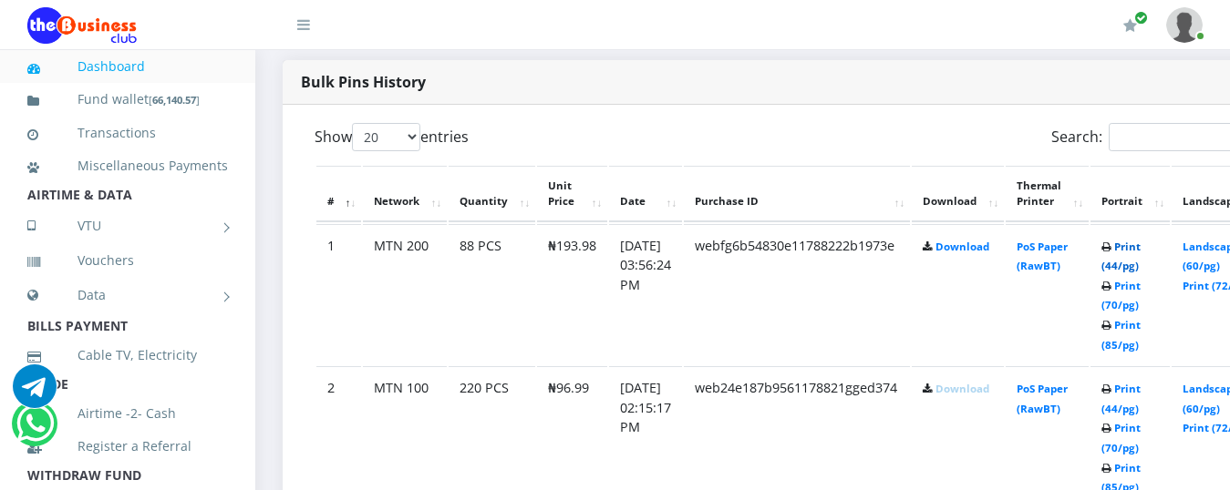
click at [702, 240] on link "Print (44/pg)" at bounding box center [1120, 257] width 39 height 34
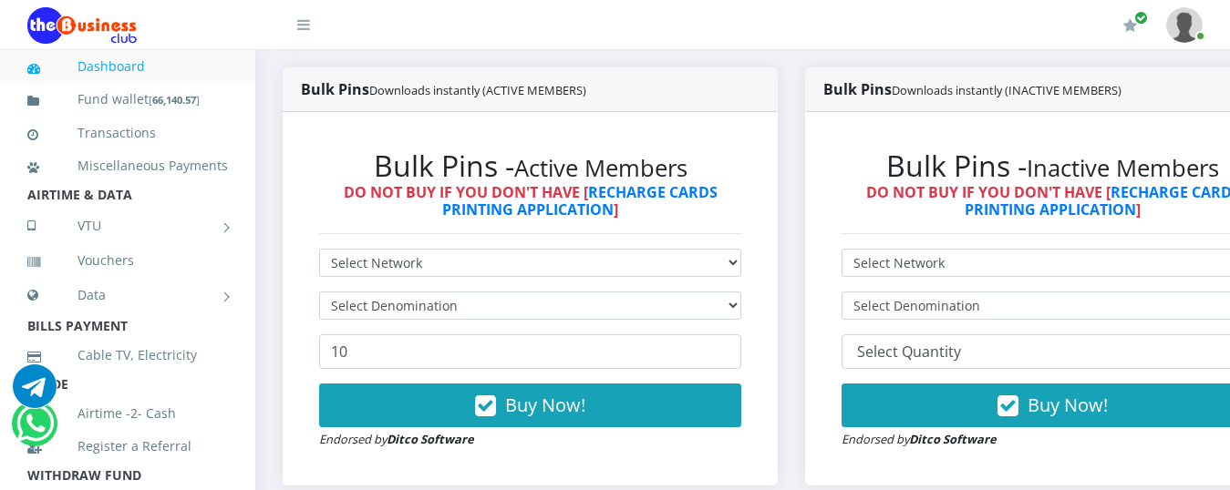
scroll to position [547, 0]
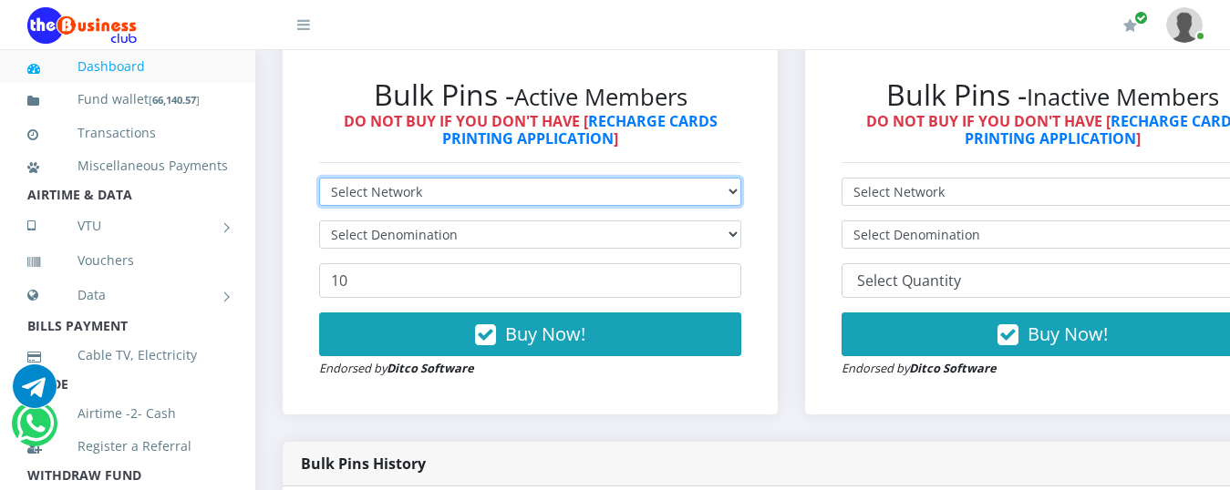
drag, startPoint x: 582, startPoint y: 175, endPoint x: 563, endPoint y: 181, distance: 19.3
click at [582, 178] on select "Select Network MTN Globacom 9Mobile Airtel" at bounding box center [530, 192] width 422 height 28
select select "Airtel"
click at [319, 178] on select "Select Network MTN Globacom 9Mobile Airtel" at bounding box center [530, 192] width 422 height 28
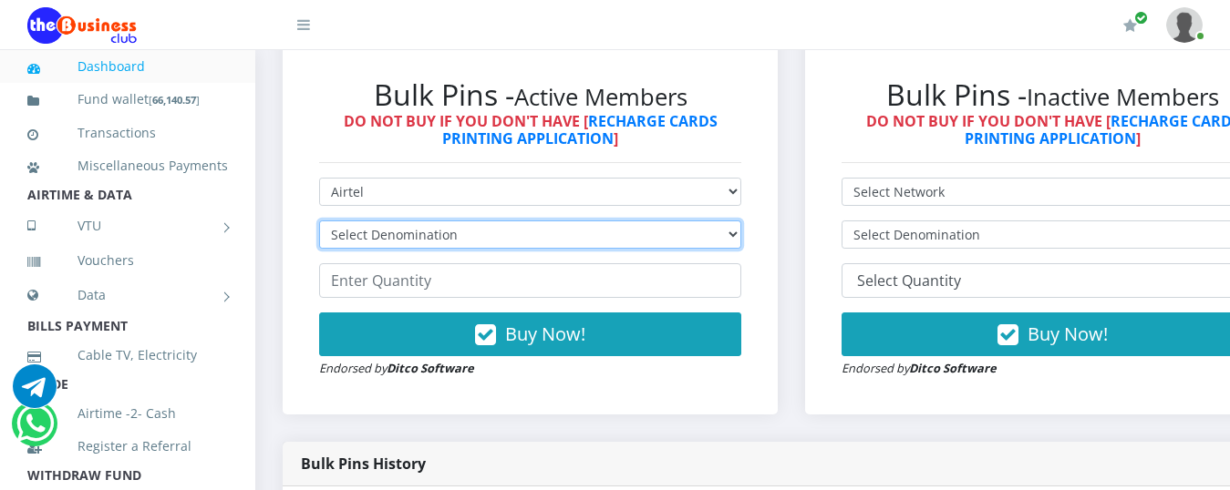
click at [531, 221] on select "Select Denomination Airtel NGN100 - ₦96.38 Airtel NGN200 - ₦192.76 Airtel NGN50…" at bounding box center [530, 235] width 422 height 28
select select "192.76-200"
click at [319, 221] on select "Select Denomination Airtel NGN100 - ₦96.38 Airtel NGN200 - ₦192.76 Airtel NGN50…" at bounding box center [530, 235] width 422 height 28
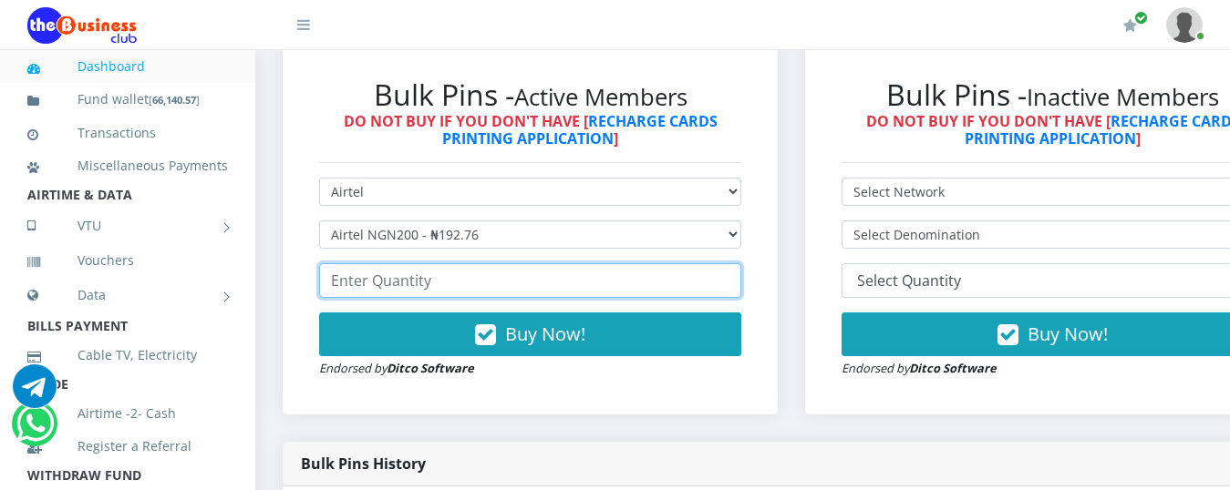
click at [401, 266] on input "number" at bounding box center [530, 280] width 422 height 35
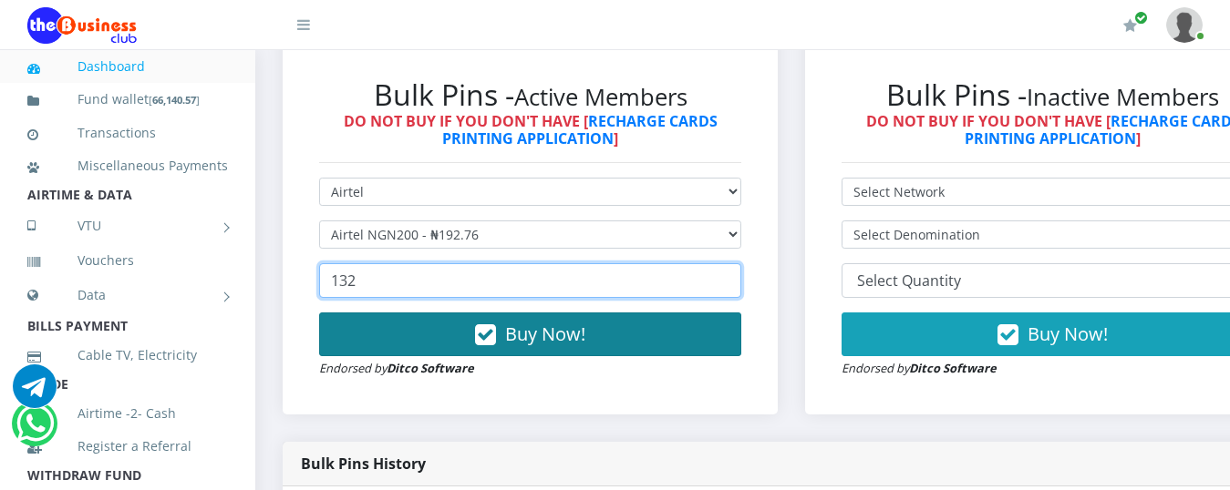
type input "132"
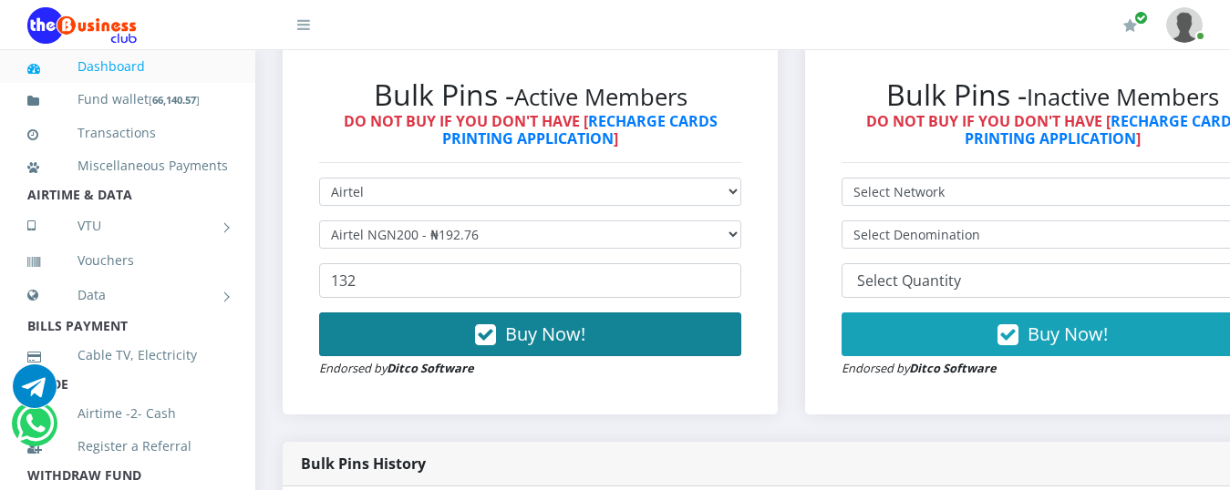
click at [383, 319] on button "Buy Now!" at bounding box center [530, 335] width 422 height 44
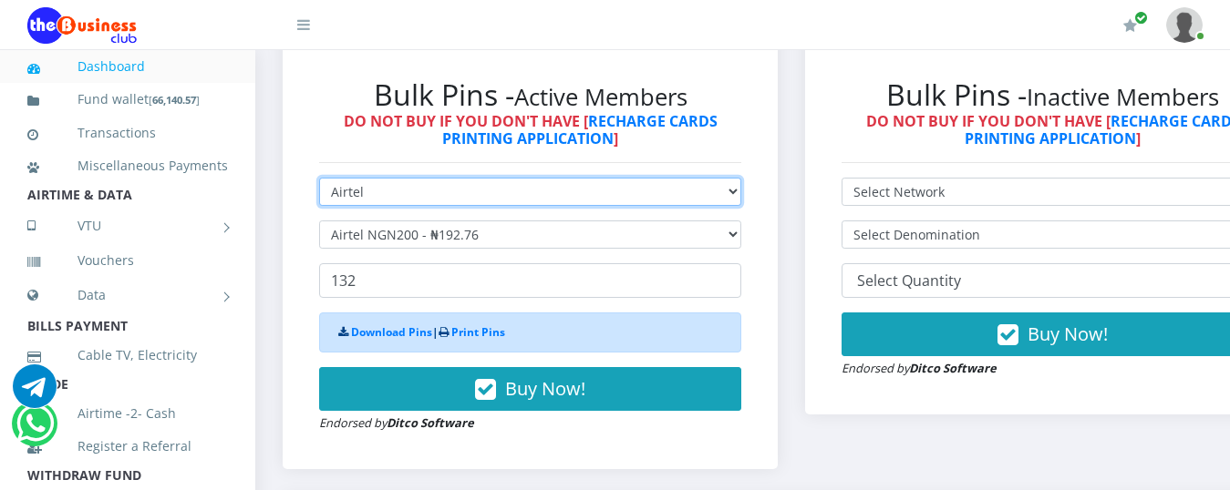
click at [411, 184] on select "Select Network MTN Globacom 9Mobile Airtel" at bounding box center [530, 192] width 422 height 28
select select "Glo"
click at [319, 178] on select "Select Network MTN Globacom 9Mobile Airtel" at bounding box center [530, 192] width 422 height 28
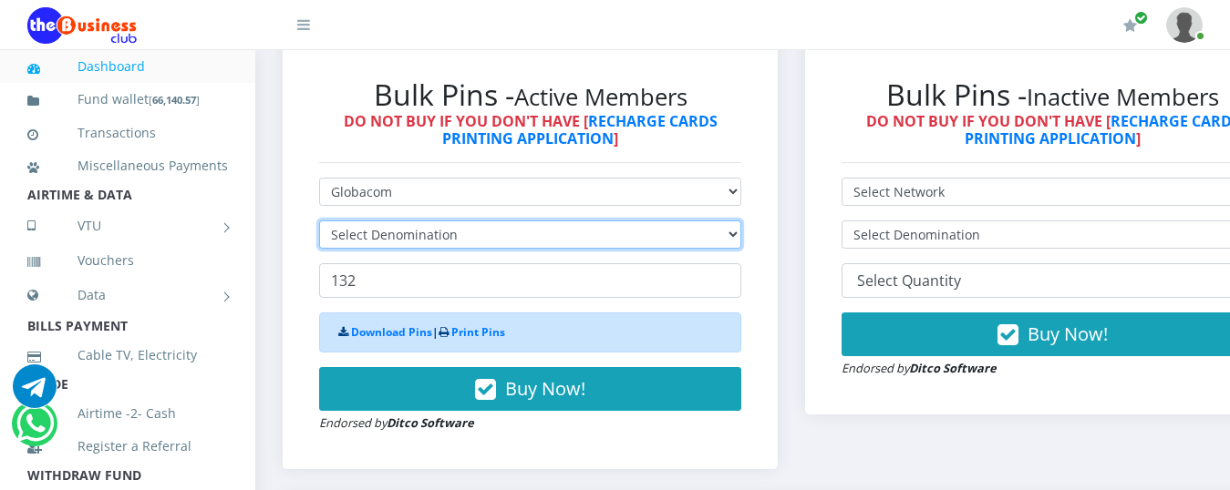
click at [389, 221] on select "Select Denomination" at bounding box center [530, 235] width 422 height 28
click at [468, 222] on select "Select Denomination Glo NGN100 - ₦96.55 Glo NGN200 - ₦193.10 Glo NGN500 - ₦482.…" at bounding box center [530, 235] width 422 height 28
click at [468, 223] on select "Select Denomination Glo NGN100 - ₦96.55 Glo NGN200 - ₦193.10 Glo NGN500 - ₦482.…" at bounding box center [530, 235] width 422 height 28
click at [319, 221] on select "Select Denomination Glo NGN100 - ₦96.55 Glo NGN200 - ₦193.10 Glo NGN500 - ₦482.…" at bounding box center [530, 235] width 422 height 28
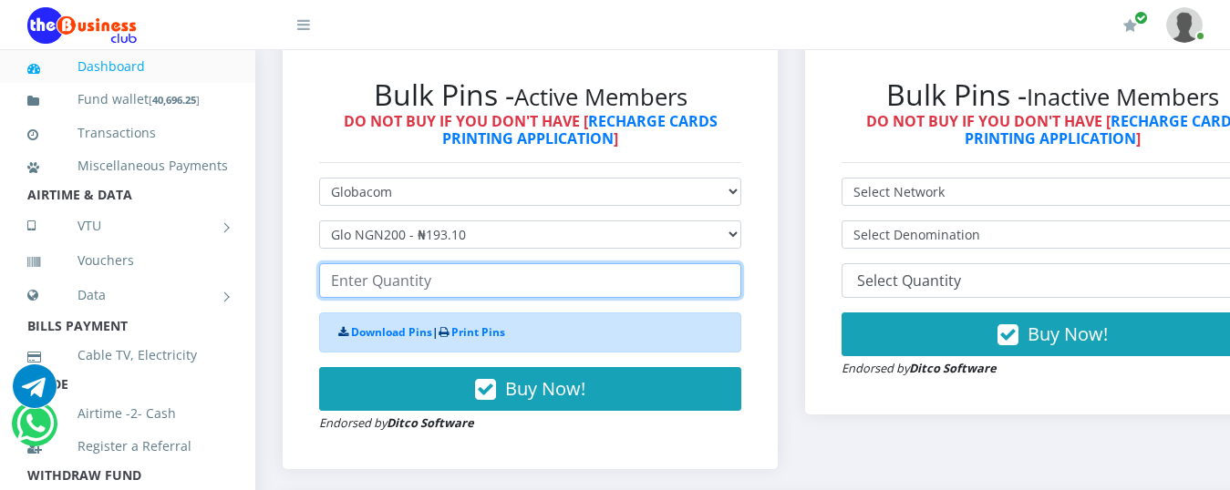
click at [386, 267] on input "number" at bounding box center [530, 280] width 422 height 35
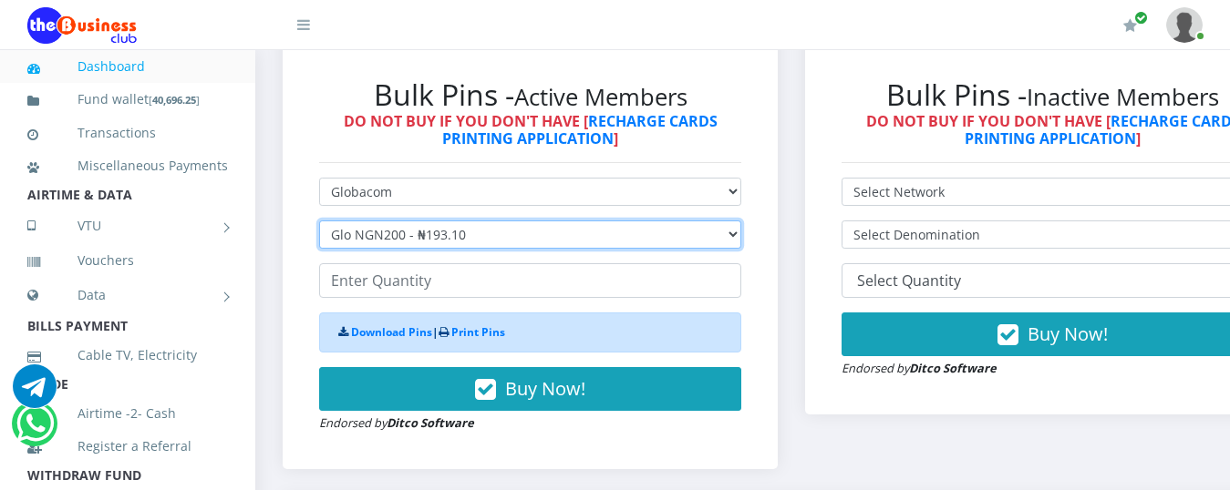
click at [416, 222] on select "Select Denomination Glo NGN100 - ₦96.55 Glo NGN200 - ₦193.10 Glo NGN500 - ₦482.…" at bounding box center [530, 235] width 422 height 28
click at [319, 221] on select "Select Denomination Glo NGN100 - ₦96.55 Glo NGN200 - ₦193.10 Glo NGN500 - ₦482.…" at bounding box center [530, 235] width 422 height 28
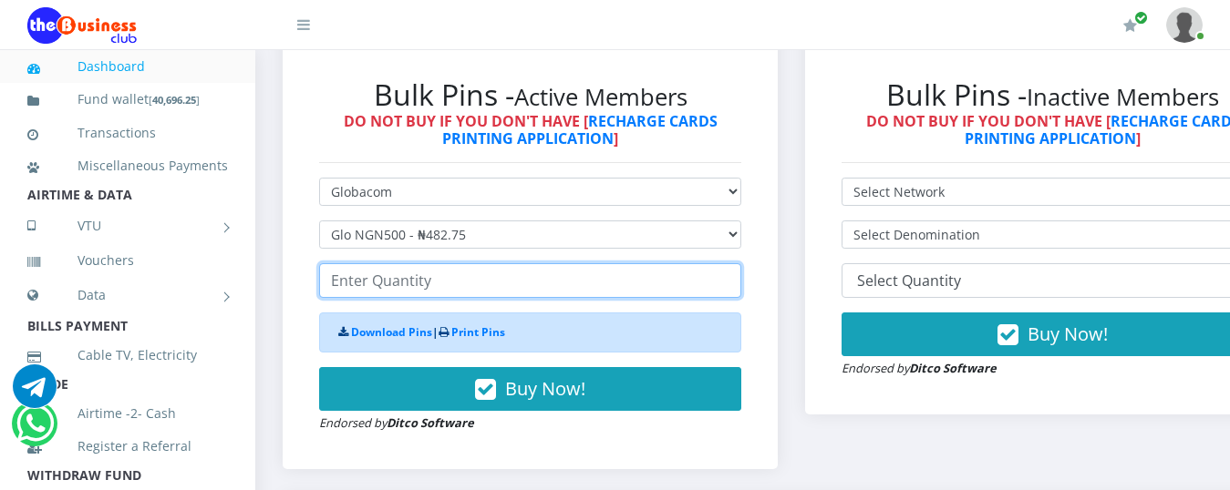
click at [373, 273] on input "number" at bounding box center [530, 280] width 422 height 35
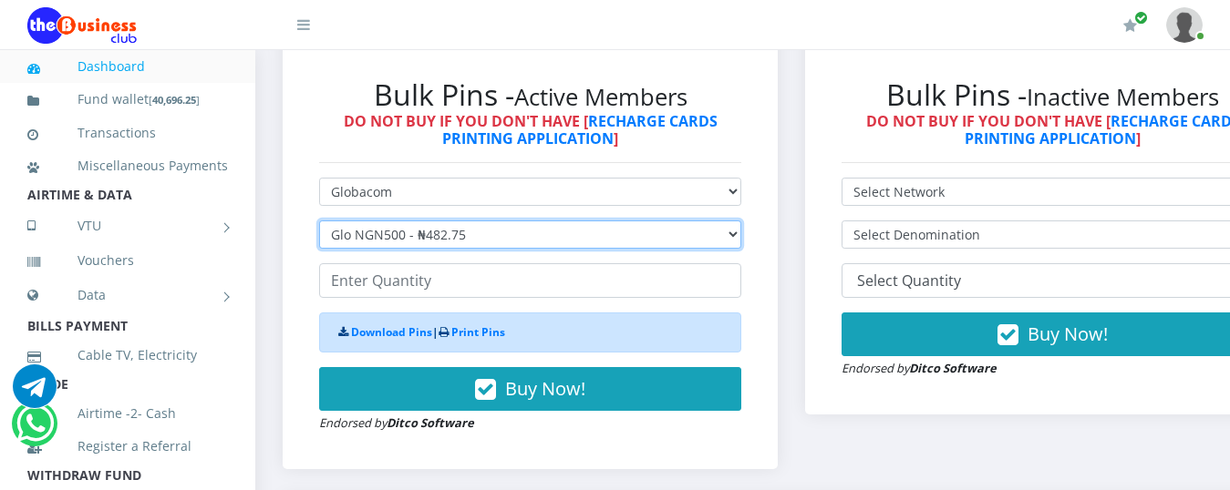
click at [408, 224] on select "Select Denomination Glo NGN100 - ₦96.55 Glo NGN200 - ₦193.10 Glo NGN500 - ₦482.…" at bounding box center [530, 235] width 422 height 28
select select "193.1-200"
click at [319, 221] on select "Select Denomination Glo NGN100 - ₦96.55 Glo NGN200 - ₦193.10 Glo NGN500 - ₦482.…" at bounding box center [530, 235] width 422 height 28
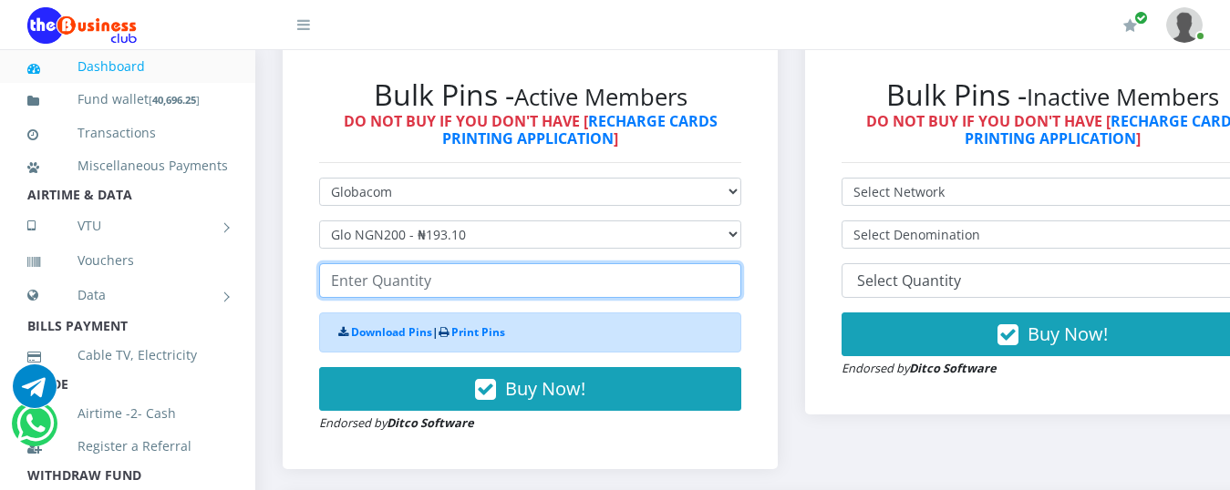
click at [354, 264] on input "number" at bounding box center [530, 280] width 422 height 35
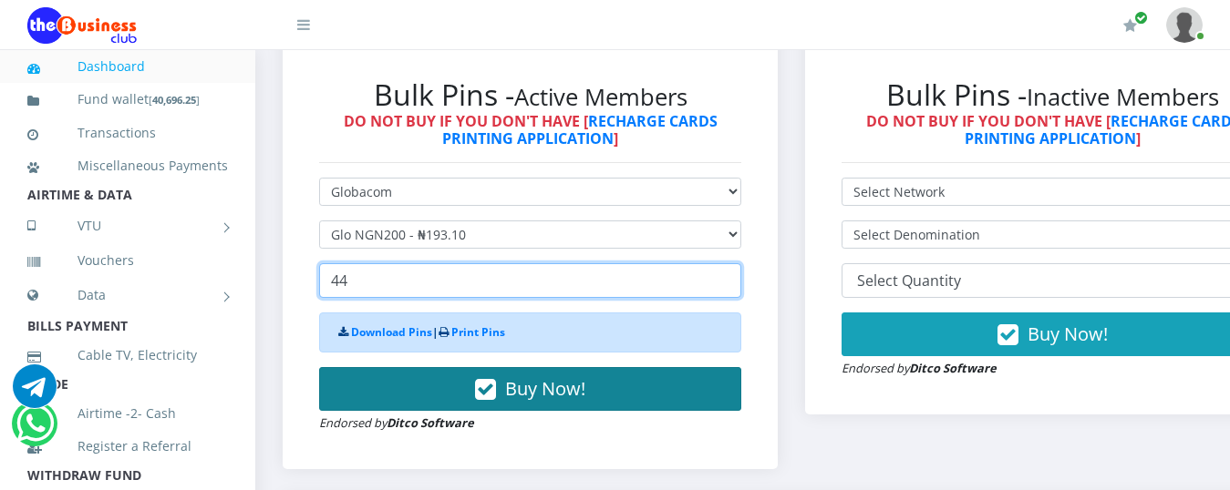
type input "44"
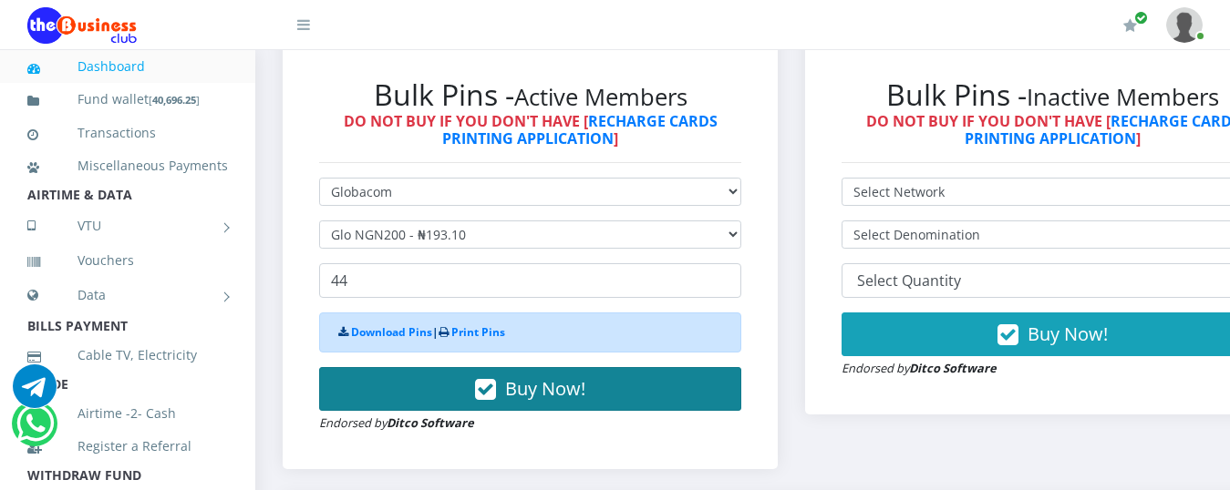
click at [417, 376] on button "Buy Now!" at bounding box center [530, 389] width 422 height 44
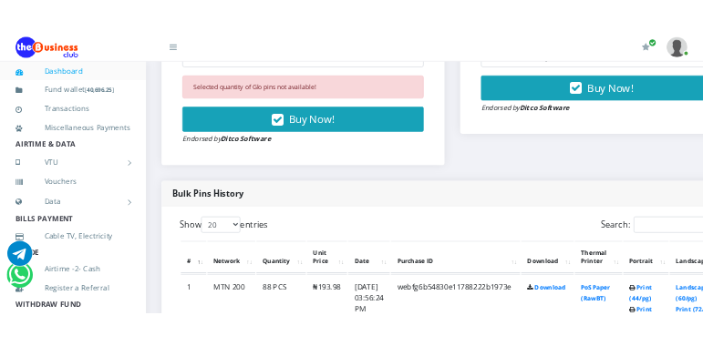
scroll to position [911, 0]
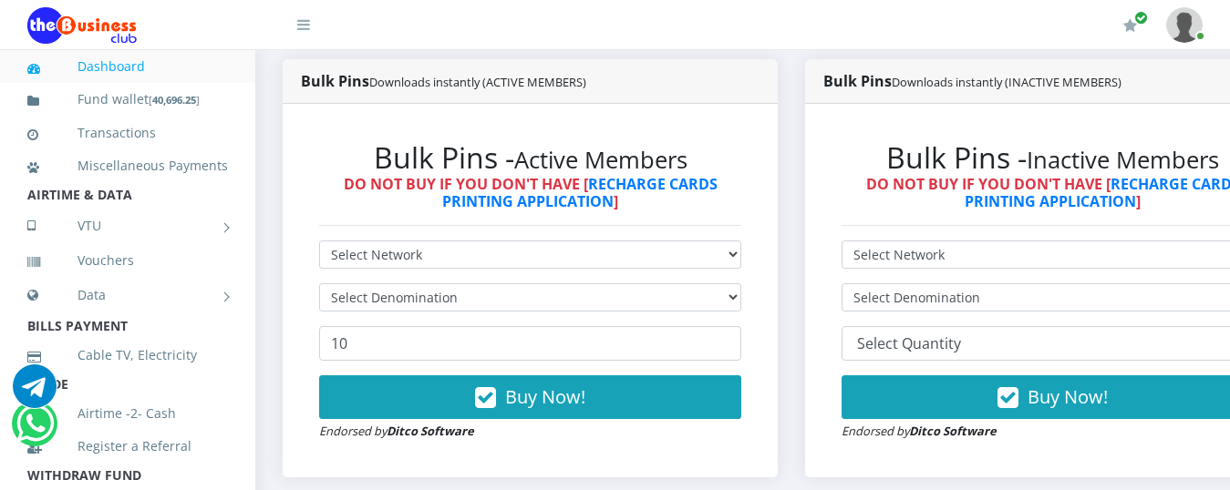
scroll to position [491, 0]
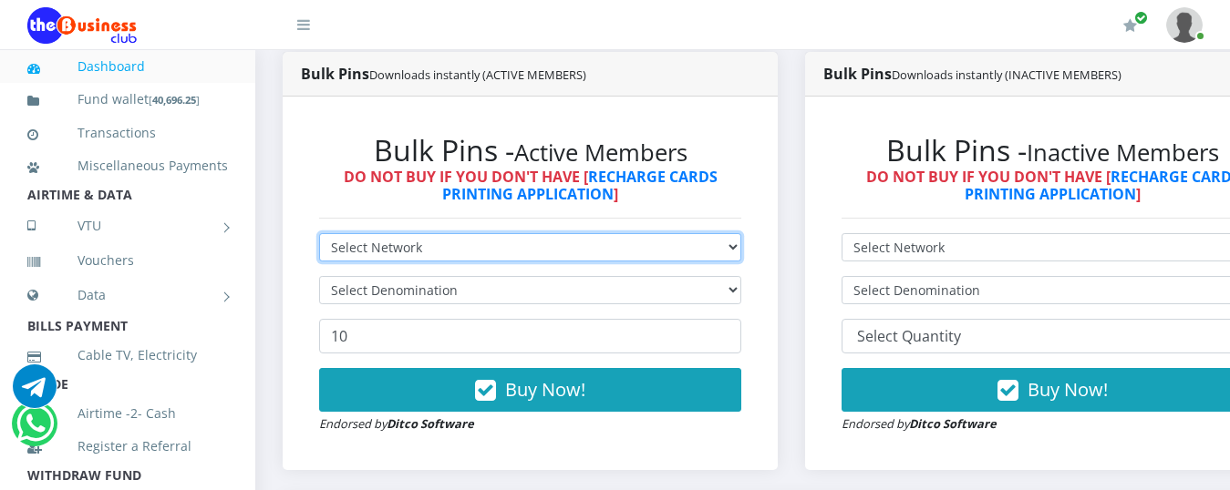
drag, startPoint x: 485, startPoint y: 240, endPoint x: 438, endPoint y: 244, distance: 46.7
click at [485, 240] on select "Select Network MTN Globacom 9Mobile Airtel" at bounding box center [530, 247] width 422 height 28
select select "MTN"
click at [319, 233] on select "Select Network MTN Globacom 9Mobile Airtel" at bounding box center [530, 247] width 422 height 28
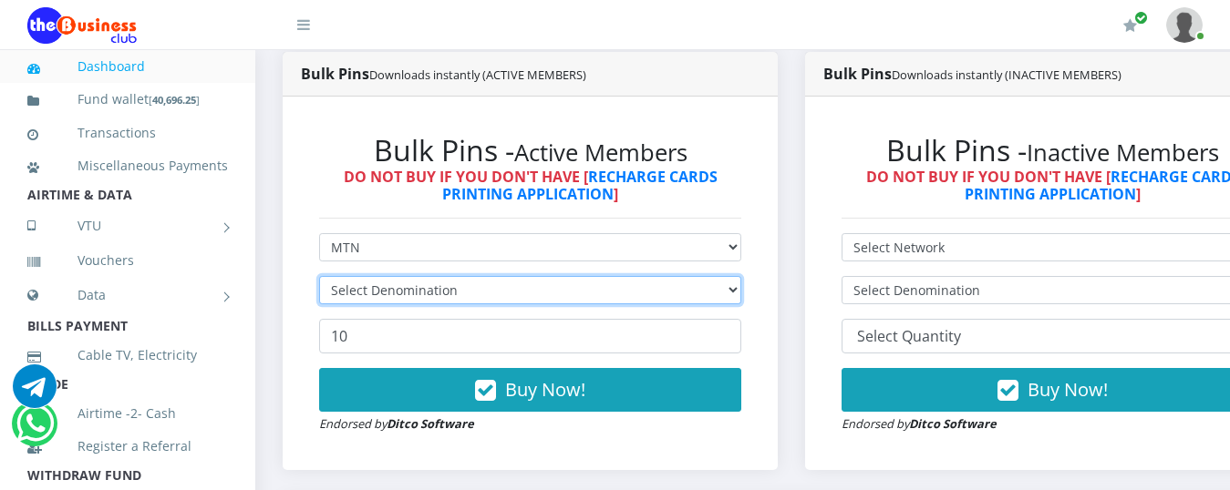
click at [397, 276] on select "Select Denomination" at bounding box center [530, 290] width 422 height 28
select select "969.9-1000"
click at [319, 276] on select "Select Denomination MTN NGN100 - ₦96.99 MTN NGN200 - ₦193.98 MTN NGN400 - ₦387.…" at bounding box center [530, 290] width 422 height 28
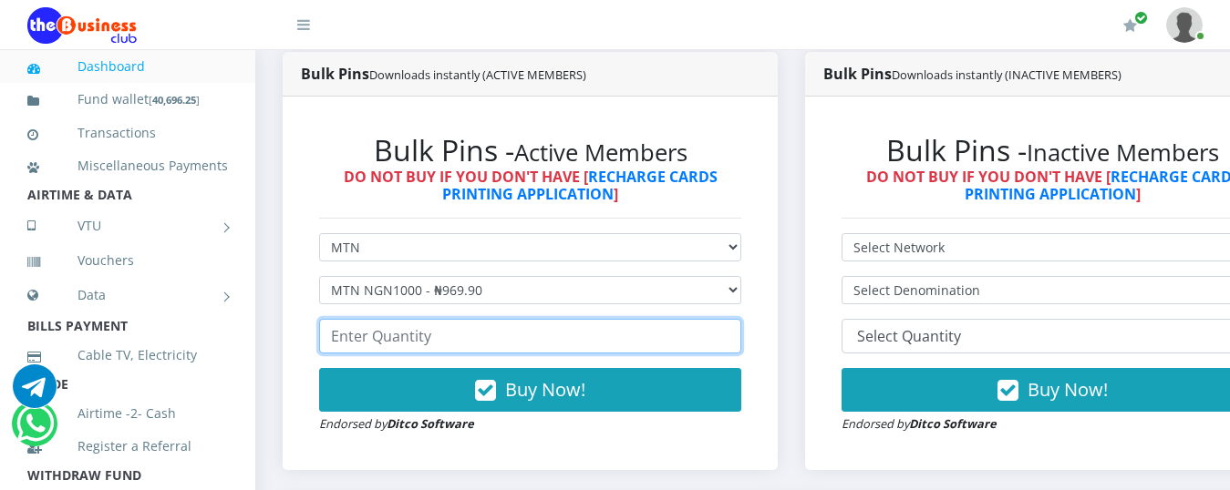
click at [401, 326] on input "number" at bounding box center [530, 336] width 422 height 35
click at [736, 319] on input "11" at bounding box center [530, 336] width 422 height 35
click at [736, 319] on input "12" at bounding box center [530, 336] width 422 height 35
click at [736, 319] on input "13" at bounding box center [530, 336] width 422 height 35
click at [736, 319] on input "14" at bounding box center [530, 336] width 422 height 35
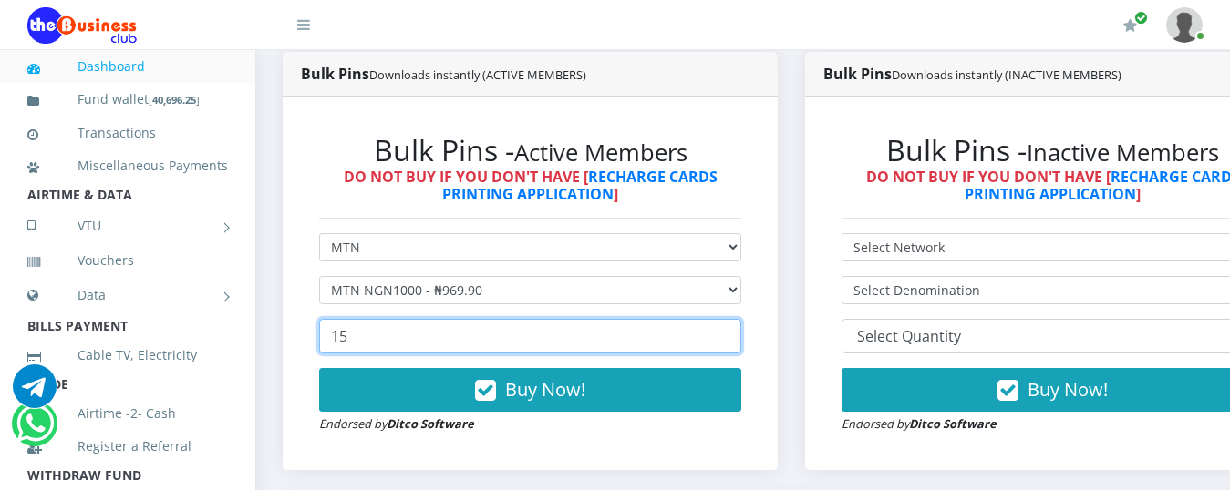
click at [736, 319] on input "15" at bounding box center [530, 336] width 422 height 35
click at [736, 319] on input "16" at bounding box center [530, 336] width 422 height 35
click at [736, 319] on input "17" at bounding box center [530, 336] width 422 height 35
click at [736, 319] on input "18" at bounding box center [530, 336] width 422 height 35
click at [736, 319] on input "19" at bounding box center [530, 336] width 422 height 35
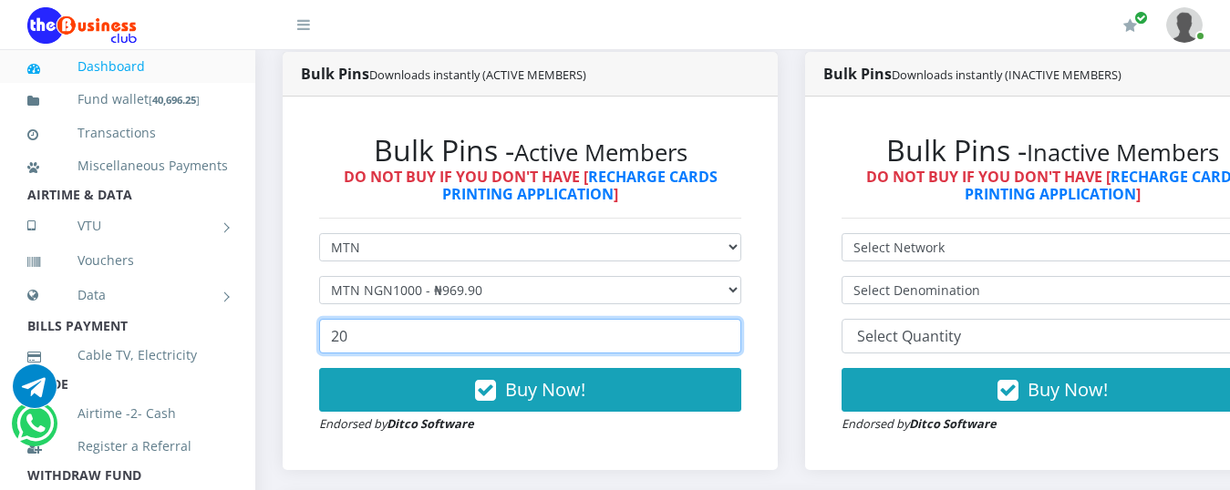
click at [736, 319] on input "20" at bounding box center [530, 336] width 422 height 35
click at [736, 319] on input "21" at bounding box center [530, 336] width 422 height 35
click at [736, 319] on input "22" at bounding box center [530, 336] width 422 height 35
click at [736, 319] on input "23" at bounding box center [530, 336] width 422 height 35
type input "24"
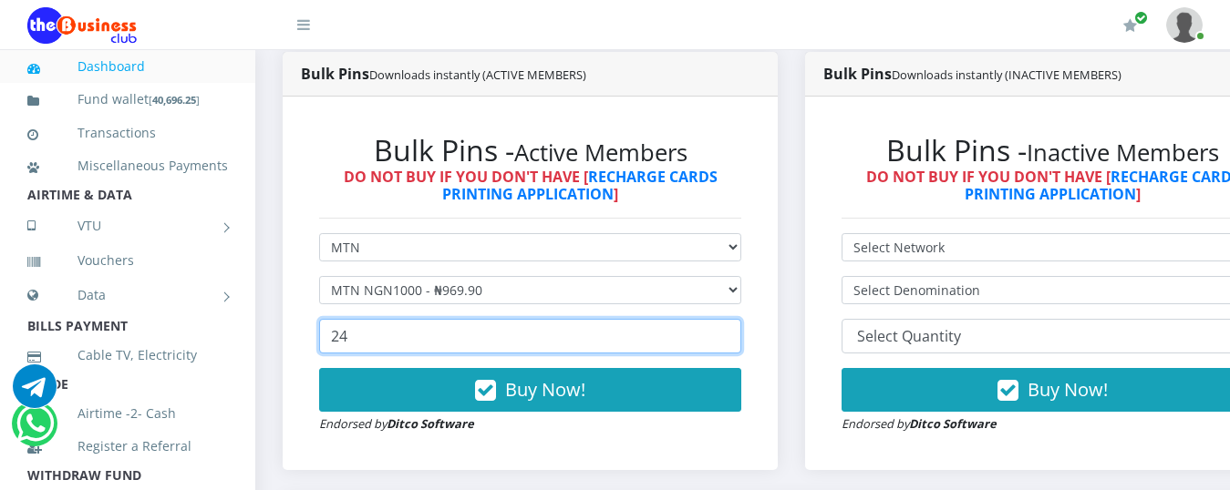
click at [736, 319] on input "24" at bounding box center [530, 336] width 422 height 35
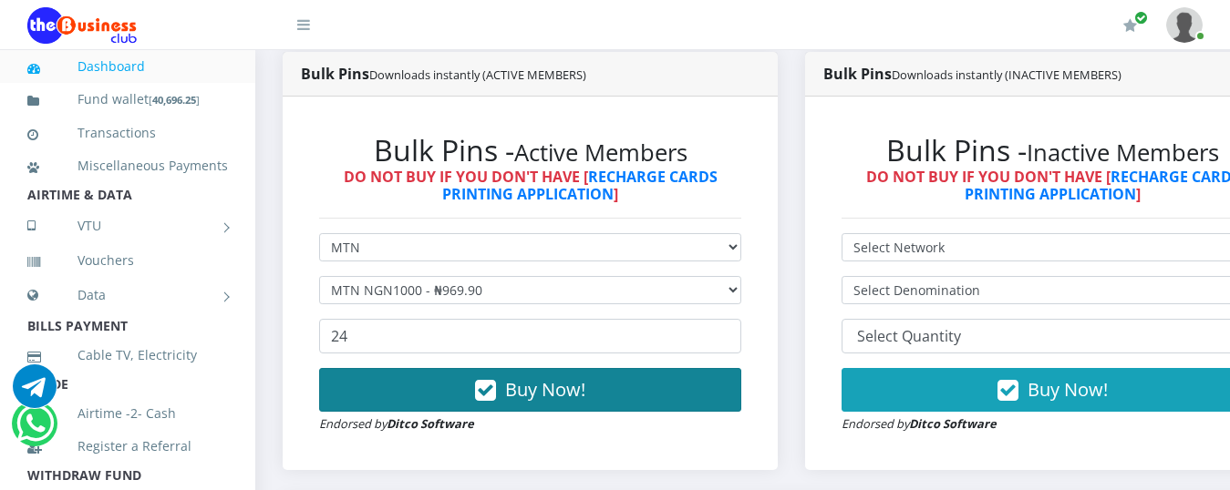
click at [515, 379] on span "Buy Now!" at bounding box center [545, 389] width 80 height 25
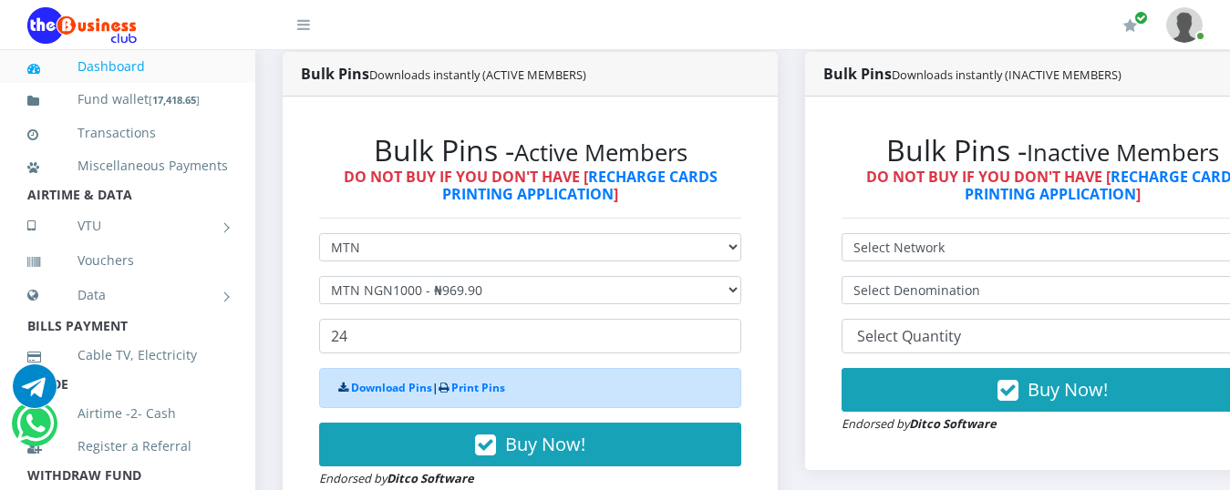
scroll to position [400, 0]
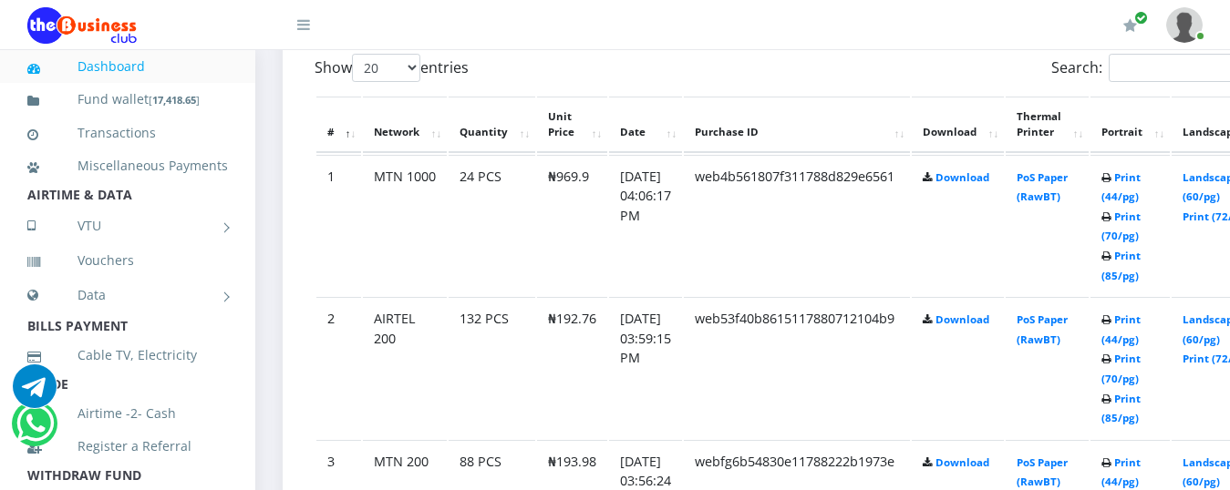
scroll to position [1003, 0]
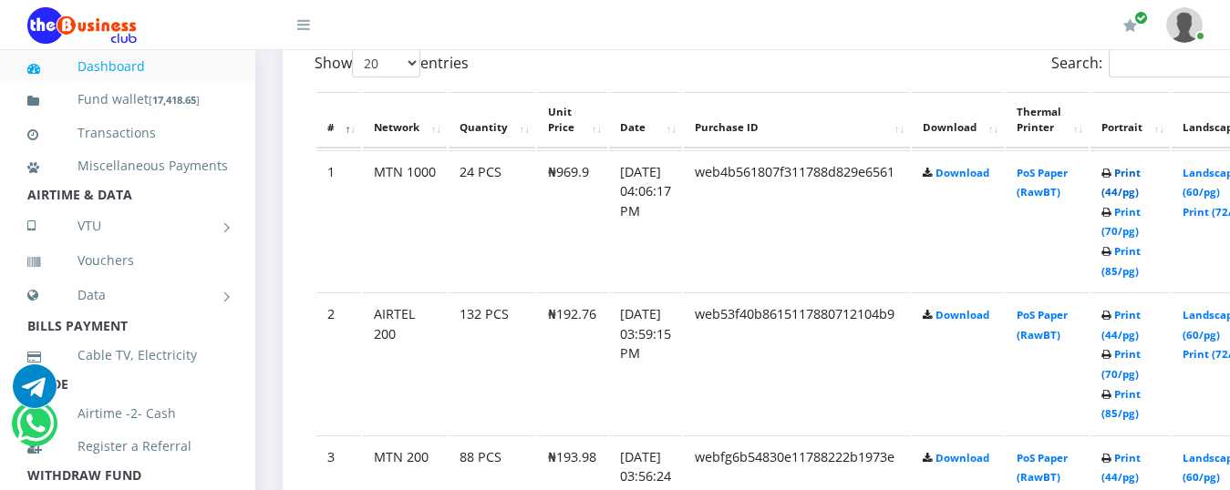
click at [1140, 166] on link "Print (44/pg)" at bounding box center [1120, 183] width 39 height 34
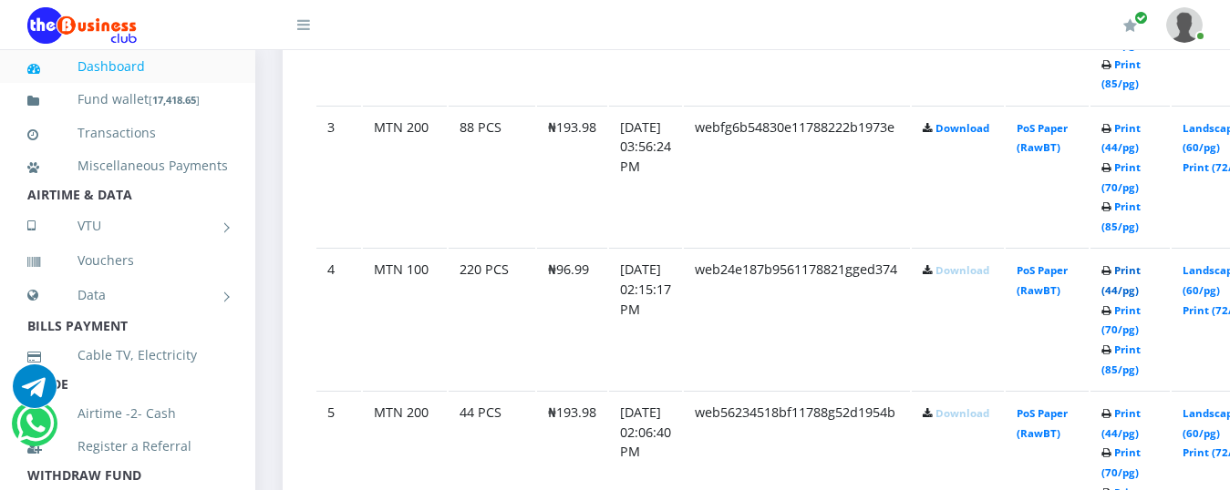
click at [1140, 263] on link "Print (44/pg)" at bounding box center [1120, 280] width 39 height 34
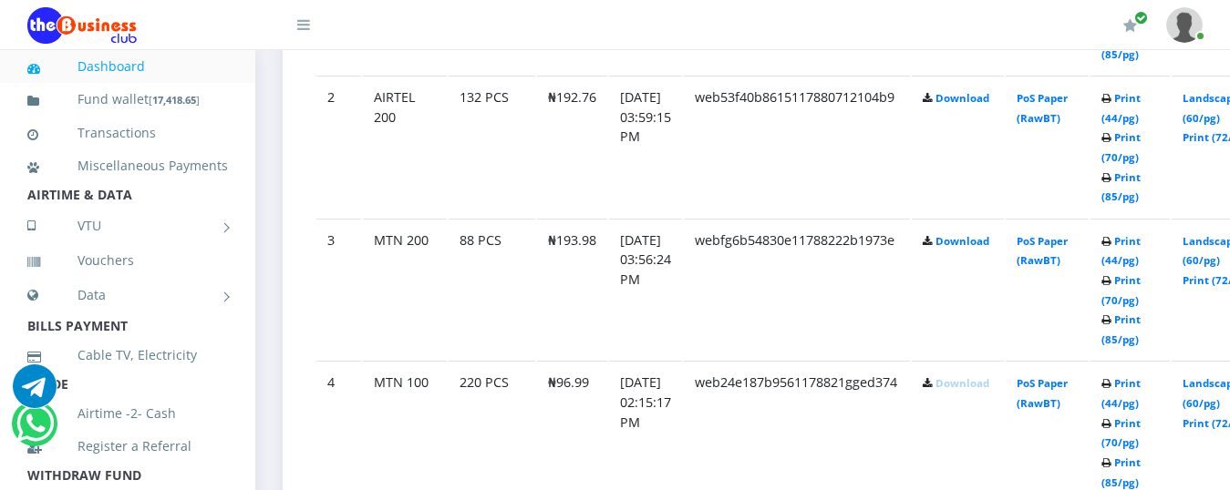
scroll to position [877, 0]
